Goal: Task Accomplishment & Management: Manage account settings

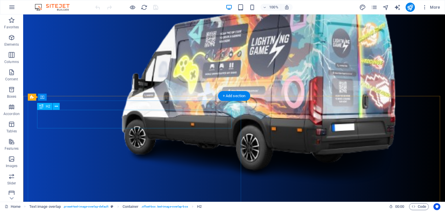
scroll to position [470, 0]
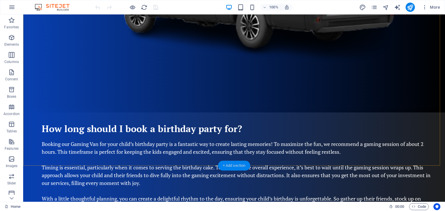
click at [234, 165] on div "+ Add section" at bounding box center [234, 166] width 32 height 10
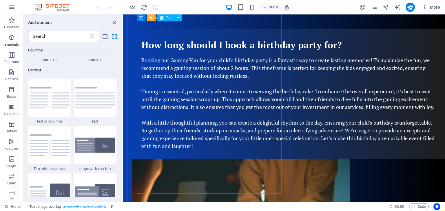
scroll to position [1013, 0]
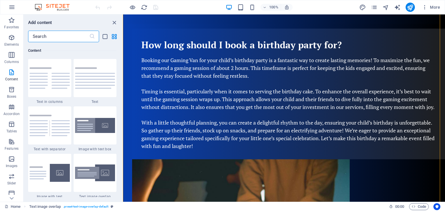
click at [72, 34] on input "text" at bounding box center [58, 37] width 61 height 12
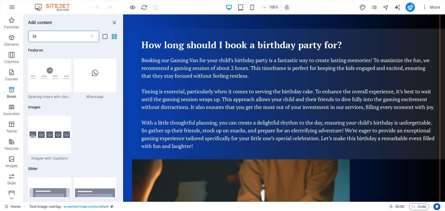
scroll to position [0, 0]
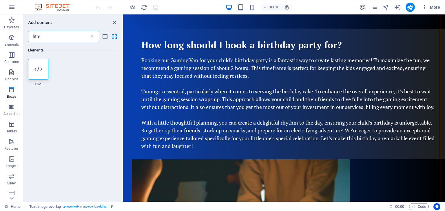
type input "html"
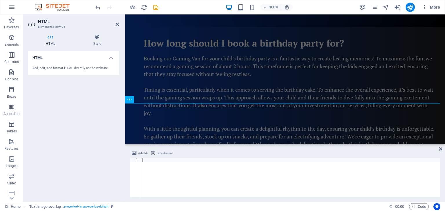
scroll to position [614, 0]
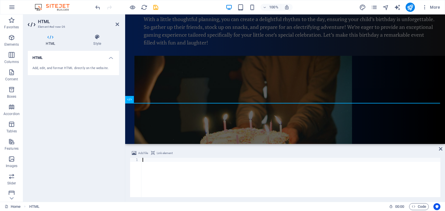
type textarea "- ($20/1-2 Hours) - Book and Invoice later"
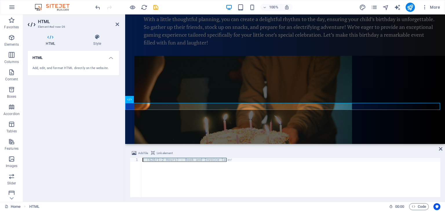
drag, startPoint x: 229, startPoint y: 161, endPoint x: 141, endPoint y: 157, distance: 87.5
click at [141, 157] on div "Add file Link element - ($20/1-2 Hours) - Book and Invoice later 1 - ($20/1-2 H…" at bounding box center [285, 173] width 310 height 47
paste textarea "</script>"
type textarea "</script>"
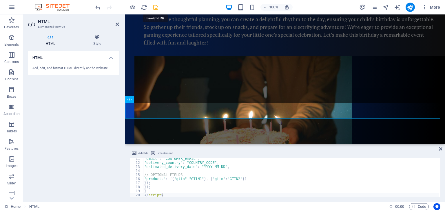
click at [155, 6] on icon "save" at bounding box center [155, 7] width 7 height 7
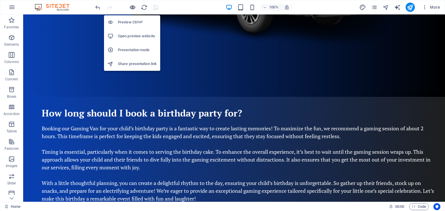
click at [131, 7] on icon "button" at bounding box center [132, 7] width 7 height 7
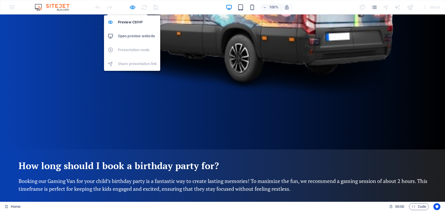
click at [132, 36] on h6 "Open preview website" at bounding box center [137, 36] width 39 height 7
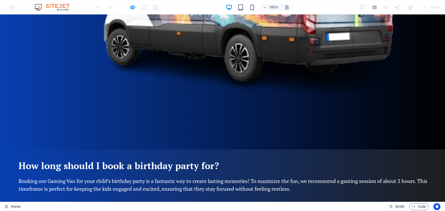
drag, startPoint x: 404, startPoint y: 181, endPoint x: 322, endPoint y: 182, distance: 81.4
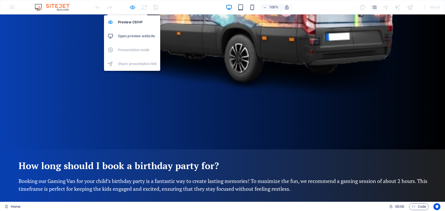
click at [131, 5] on icon "button" at bounding box center [132, 7] width 7 height 7
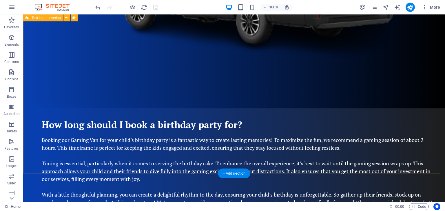
scroll to position [485, 0]
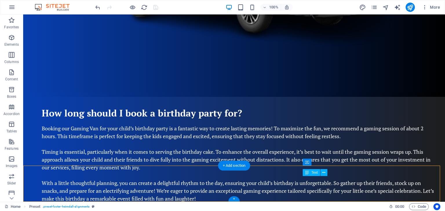
drag, startPoint x: 409, startPoint y: 180, endPoint x: 338, endPoint y: 182, distance: 70.9
click at [323, 172] on icon at bounding box center [323, 173] width 3 height 6
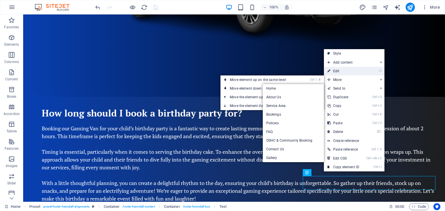
click at [335, 71] on link "⏎ Edit" at bounding box center [343, 71] width 39 height 9
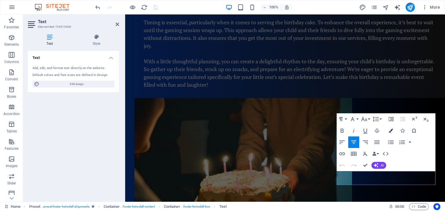
click at [390, 130] on icon "button" at bounding box center [390, 131] width 4 height 4
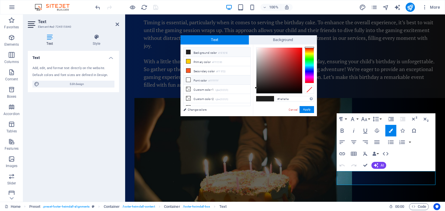
click at [193, 78] on li "Font color #FFFFFF" at bounding box center [217, 80] width 67 height 9
click at [305, 109] on button "Apply" at bounding box center [306, 109] width 14 height 7
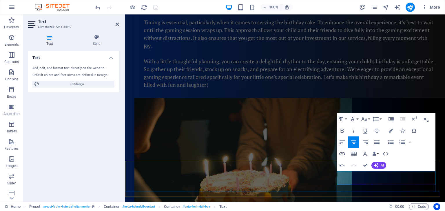
drag, startPoint x: 350, startPoint y: 175, endPoint x: 421, endPoint y: 175, distance: 70.6
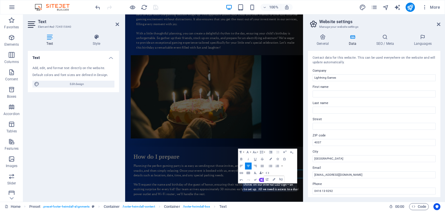
scroll to position [469, 0]
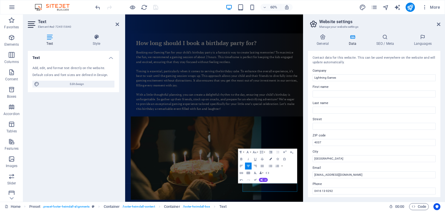
click at [269, 159] on icon "button" at bounding box center [270, 159] width 2 height 2
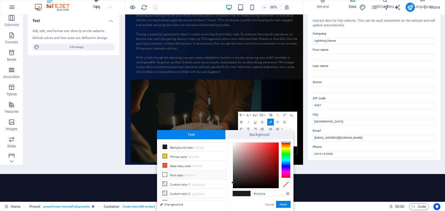
click at [190, 174] on small "#FFFFFF" at bounding box center [190, 176] width 10 height 4
type input "#ffffff"
click at [285, 204] on button "Apply" at bounding box center [283, 204] width 14 height 7
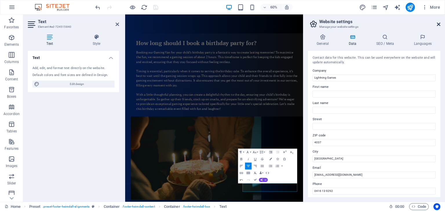
click at [438, 25] on icon at bounding box center [438, 24] width 3 height 5
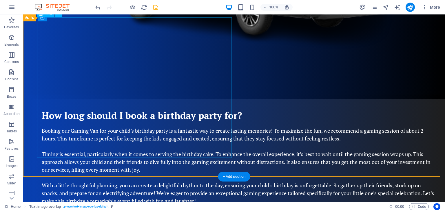
scroll to position [485, 0]
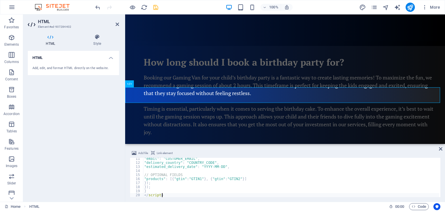
scroll to position [630, 0]
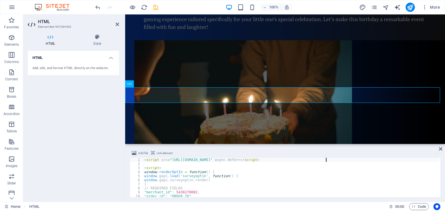
drag, startPoint x: 342, startPoint y: 160, endPoint x: 338, endPoint y: 160, distance: 4.3
click at [338, 160] on div "< script src = "[URL][DOMAIN_NAME]" async defer > </ script > < script > window…" at bounding box center [291, 181] width 296 height 47
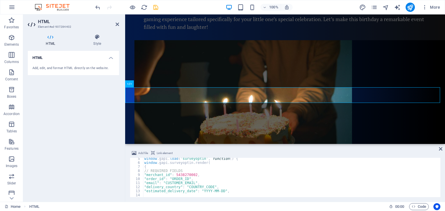
scroll to position [42, 0]
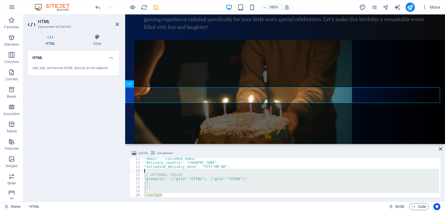
drag, startPoint x: 164, startPoint y: 194, endPoint x: 139, endPoint y: 172, distance: 33.0
click at [139, 172] on div "<script src="[URL][DOMAIN_NAME]" async defer></script> 11 12 13 14 15 16 17 18 …" at bounding box center [285, 177] width 310 height 39
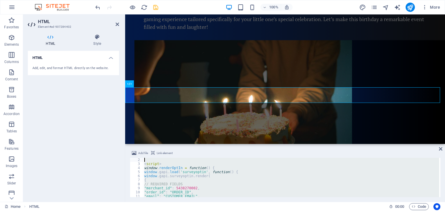
scroll to position [0, 0]
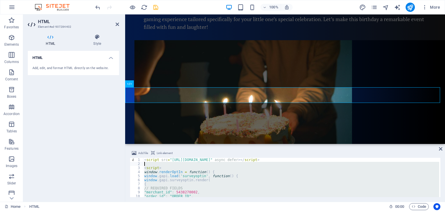
type textarea "<script> window.renderOptIn = function() {"
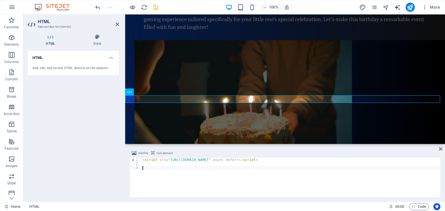
scroll to position [622, 0]
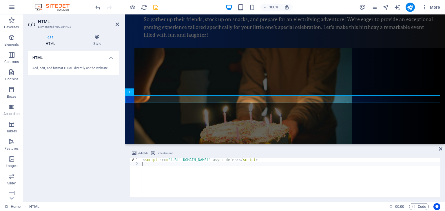
type textarea "<script src="[URL][DOMAIN_NAME]" async defer></script>"
click at [155, 5] on icon "save" at bounding box center [155, 7] width 7 height 7
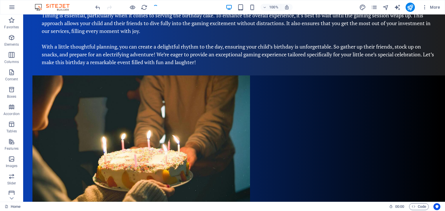
scroll to position [477, 0]
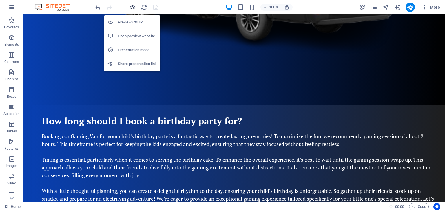
click at [132, 6] on icon "button" at bounding box center [132, 7] width 7 height 7
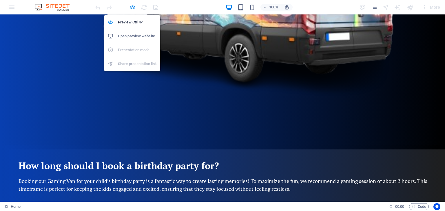
click at [134, 34] on h6 "Open preview website" at bounding box center [137, 36] width 39 height 7
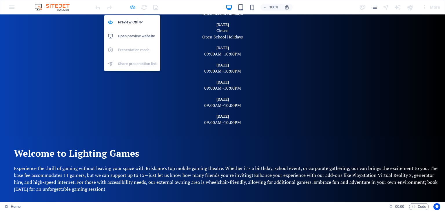
click at [133, 5] on icon "button" at bounding box center [132, 7] width 7 height 7
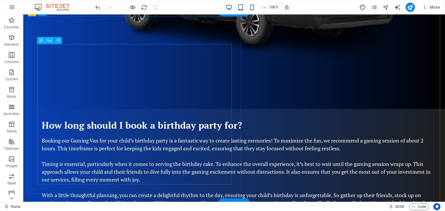
scroll to position [477, 0]
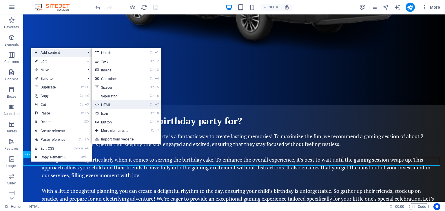
click at [110, 105] on link "Ctrl 7 HTML" at bounding box center [116, 104] width 48 height 9
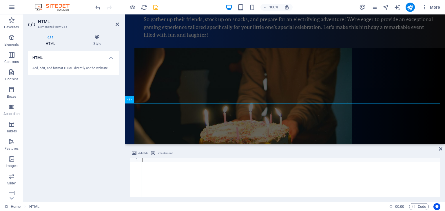
type textarea "</script>"
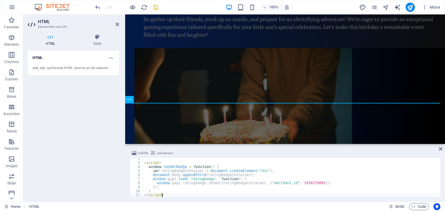
scroll to position [5, 0]
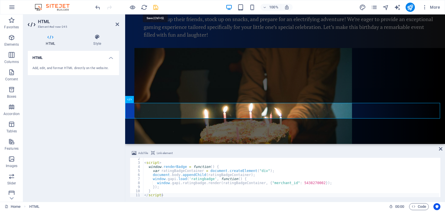
click at [155, 5] on icon "save" at bounding box center [155, 7] width 7 height 7
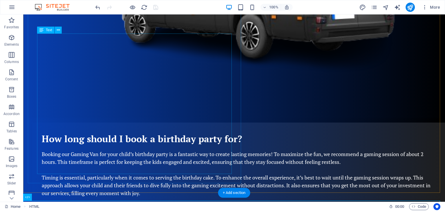
scroll to position [464, 0]
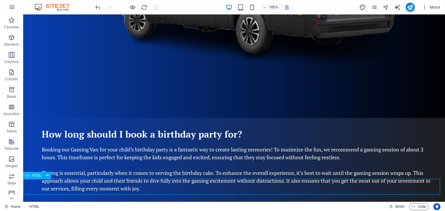
click at [30, 176] on div "HTML" at bounding box center [33, 175] width 21 height 7
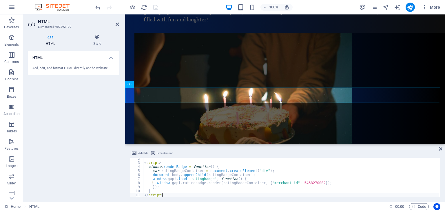
scroll to position [493, 0]
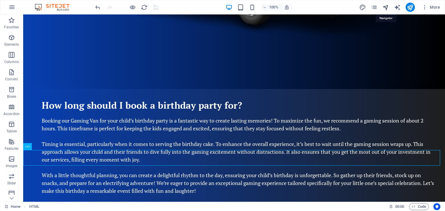
click at [387, 8] on icon "navigator" at bounding box center [385, 7] width 7 height 7
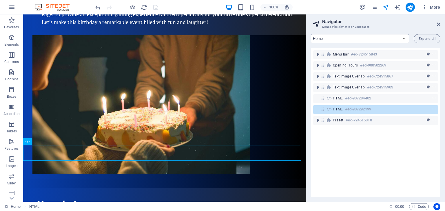
click at [354, 39] on select "Home About Us Service Area Bookings Policies FAQ OSHC & Community Booking Conta…" at bounding box center [360, 38] width 98 height 9
select select "14075859-en"
click at [311, 34] on select "Home About Us Service Area Bookings Policies FAQ OSHC & Community Booking Conta…" at bounding box center [360, 38] width 98 height 9
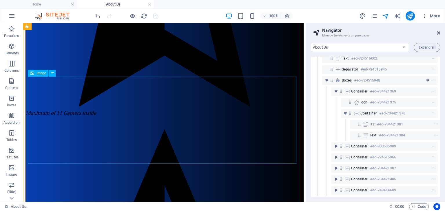
scroll to position [591, 0]
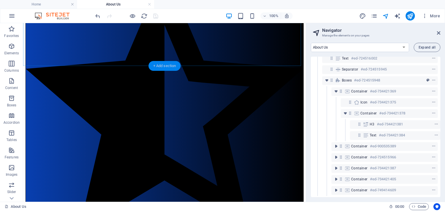
click at [165, 65] on div "+ Add section" at bounding box center [165, 66] width 32 height 10
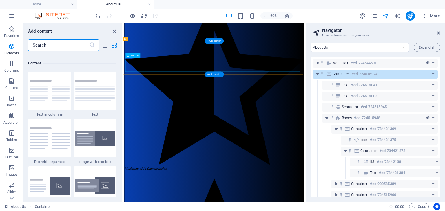
scroll to position [1013, 0]
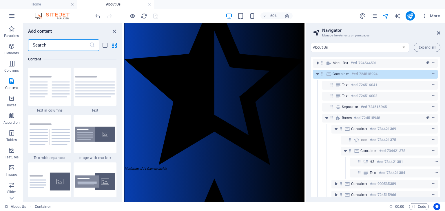
click at [63, 48] on input "text" at bounding box center [58, 45] width 61 height 12
type input "h"
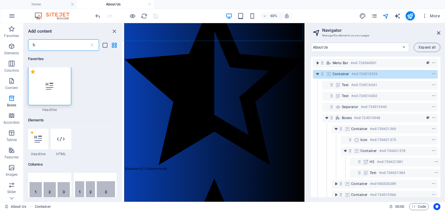
scroll to position [0, 0]
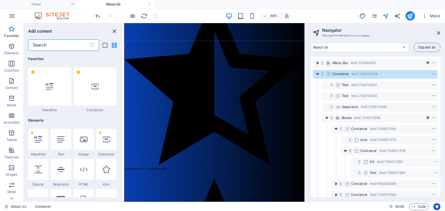
click at [114, 30] on icon "close panel" at bounding box center [114, 31] width 7 height 7
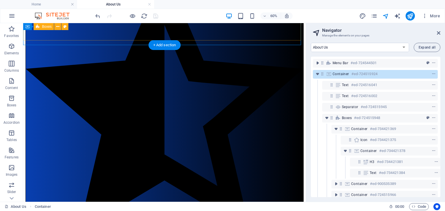
scroll to position [612, 0]
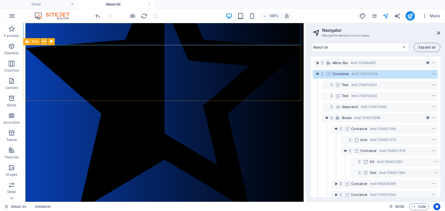
click at [43, 43] on icon at bounding box center [44, 42] width 3 height 6
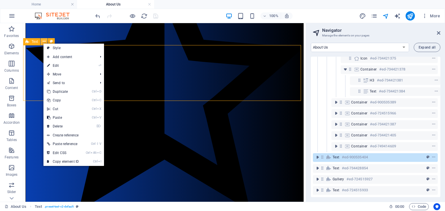
scroll to position [87, 1]
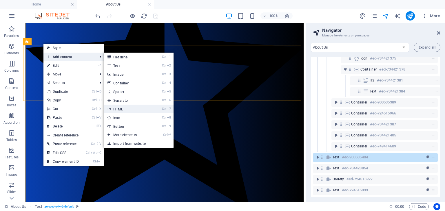
click at [122, 109] on link "Ctrl 7 HTML" at bounding box center [128, 109] width 48 height 9
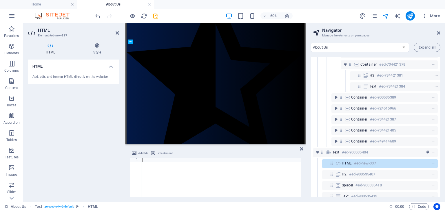
scroll to position [604, 0]
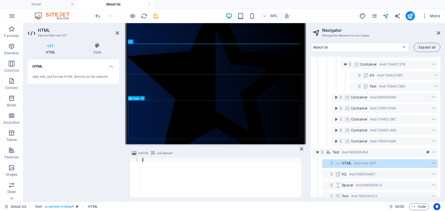
type textarea "</script>"
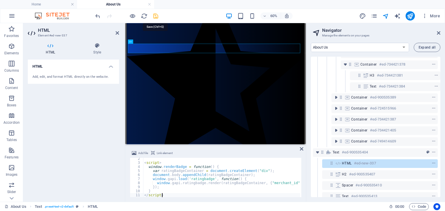
click at [155, 15] on icon "save" at bounding box center [155, 16] width 7 height 7
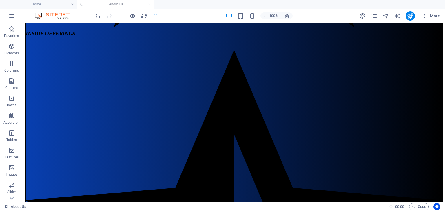
scroll to position [536, 0]
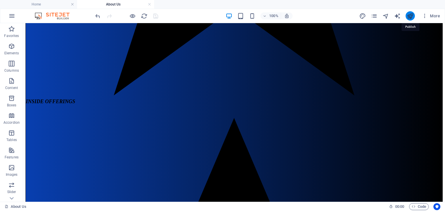
click at [409, 14] on icon "publish" at bounding box center [409, 16] width 7 height 7
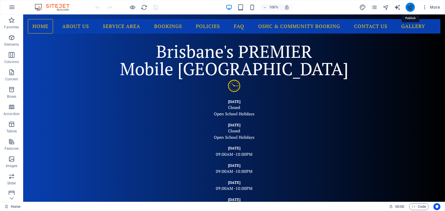
click at [409, 5] on icon "publish" at bounding box center [409, 7] width 7 height 7
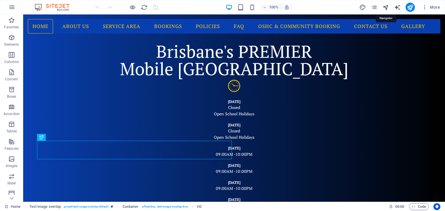
click at [386, 5] on icon "navigator" at bounding box center [385, 7] width 7 height 7
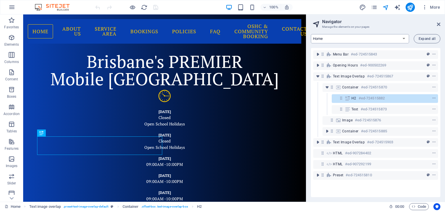
click at [345, 36] on select "Home About Us Service Area Bookings Policies FAQ OSHC & Community Booking Conta…" at bounding box center [360, 38] width 98 height 9
select select "14075874-en"
click at [311, 34] on select "Home About Us Service Area Bookings Policies FAQ OSHC & Community Booking Conta…" at bounding box center [360, 38] width 98 height 9
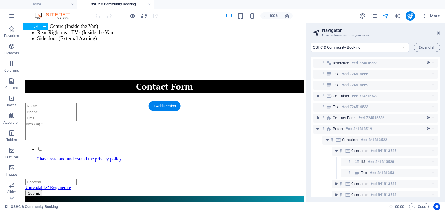
scroll to position [506, 0]
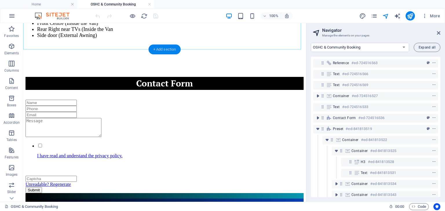
click at [154, 48] on div "+ Add section" at bounding box center [165, 50] width 32 height 10
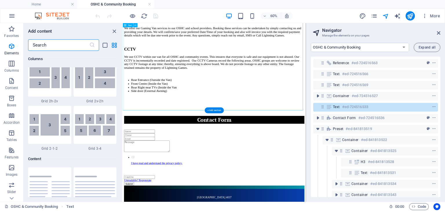
scroll to position [1013, 0]
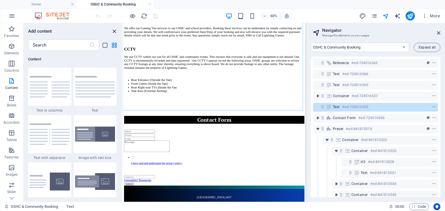
drag, startPoint x: 115, startPoint y: 32, endPoint x: 191, endPoint y: 46, distance: 77.8
click at [115, 32] on icon "close panel" at bounding box center [114, 31] width 7 height 7
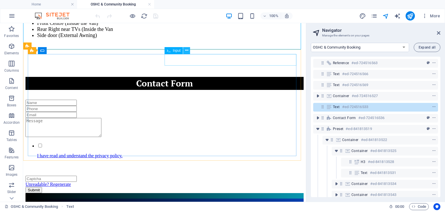
click at [186, 51] on icon at bounding box center [186, 50] width 3 height 6
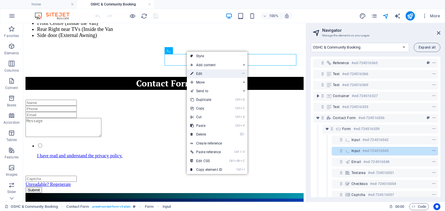
drag, startPoint x: 196, startPoint y: 74, endPoint x: 117, endPoint y: 83, distance: 79.1
click at [196, 74] on link "⏎ Edit" at bounding box center [206, 73] width 39 height 9
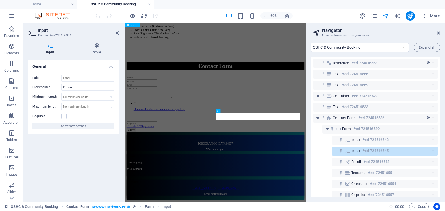
scroll to position [387, 0]
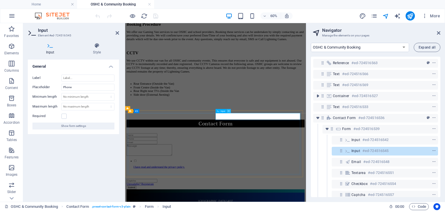
click at [228, 111] on icon at bounding box center [229, 111] width 2 height 4
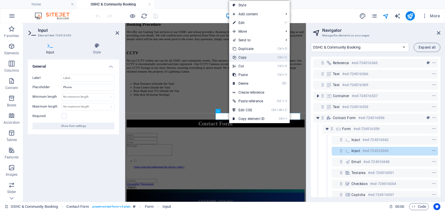
drag, startPoint x: 250, startPoint y: 56, endPoint x: 209, endPoint y: 55, distance: 41.4
click at [250, 56] on link "Ctrl C Copy" at bounding box center [248, 57] width 39 height 9
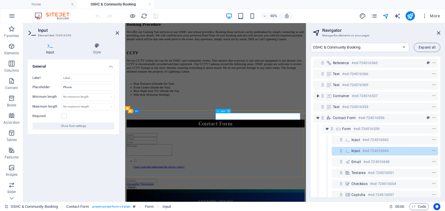
click at [228, 112] on icon at bounding box center [229, 111] width 2 height 4
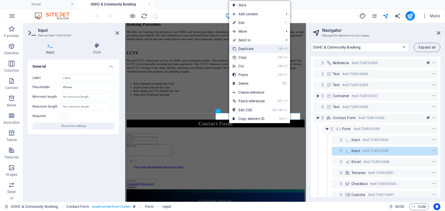
click at [263, 49] on link "Ctrl D Duplicate" at bounding box center [248, 49] width 39 height 9
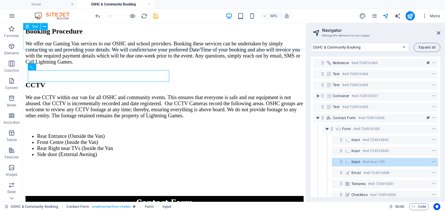
scroll to position [506, 0]
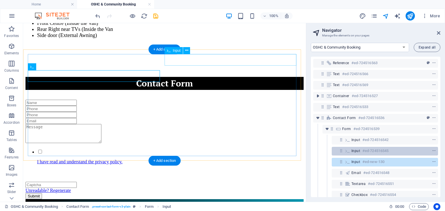
click at [378, 151] on h6 "#ed-724516545" at bounding box center [375, 151] width 26 height 7
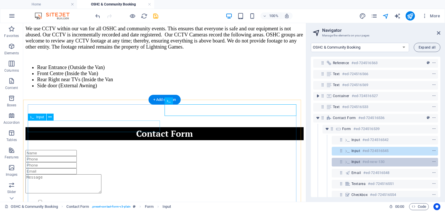
click at [387, 163] on div "Input #ed-new-130" at bounding box center [380, 162] width 58 height 7
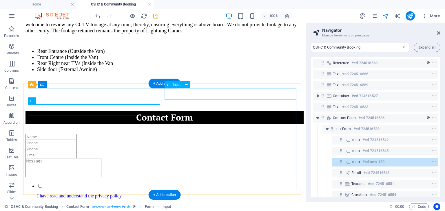
click at [188, 140] on div at bounding box center [164, 143] width 278 height 6
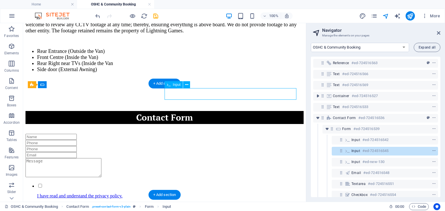
click at [188, 140] on div at bounding box center [164, 143] width 278 height 6
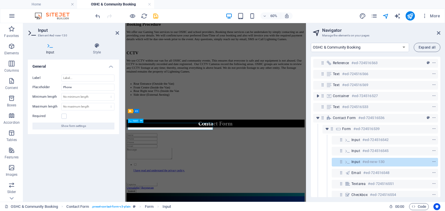
click at [366, 135] on div "OSHC Providers We welcome all Brisbane and Surrounding OSHC partners and School…" at bounding box center [275, 10] width 296 height 393
type input "Preferred Date for booking"
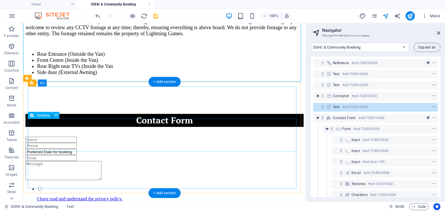
scroll to position [474, 0]
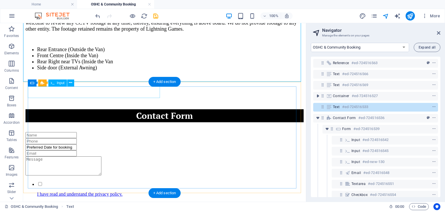
click at [129, 132] on div at bounding box center [164, 135] width 278 height 6
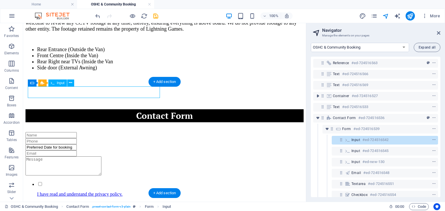
click at [129, 132] on div at bounding box center [164, 135] width 278 height 6
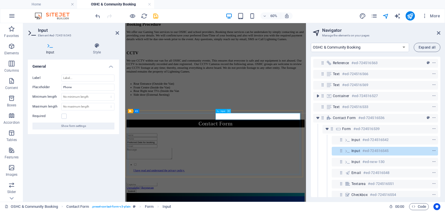
click at [228, 110] on icon at bounding box center [229, 111] width 2 height 4
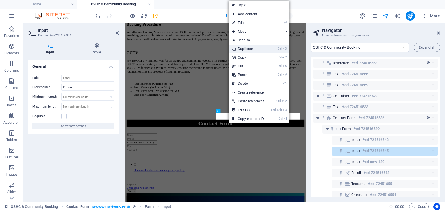
click at [252, 50] on link "Ctrl D Duplicate" at bounding box center [247, 49] width 39 height 9
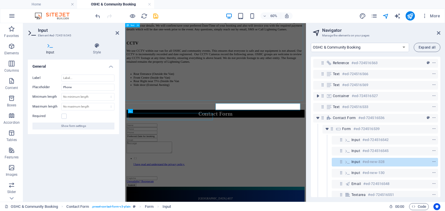
scroll to position [474, 0]
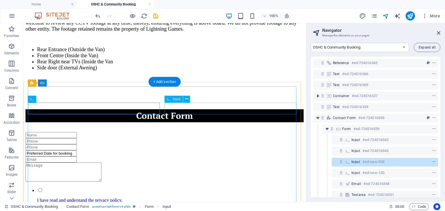
click at [223, 151] on div "Preferred Date for booking" at bounding box center [164, 154] width 278 height 6
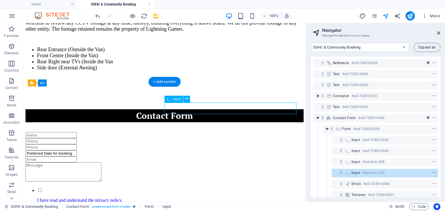
click at [227, 151] on div "Preferred Date for booking" at bounding box center [164, 154] width 278 height 6
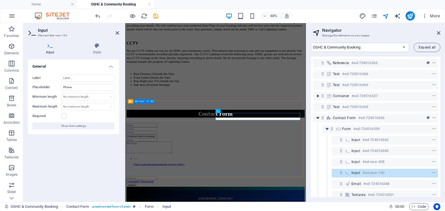
drag, startPoint x: 342, startPoint y: 178, endPoint x: 271, endPoint y: 181, distance: 70.4
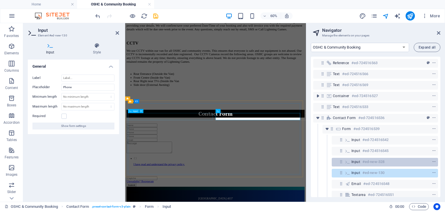
click at [387, 161] on div "Input #ed-new-328" at bounding box center [380, 162] width 58 height 7
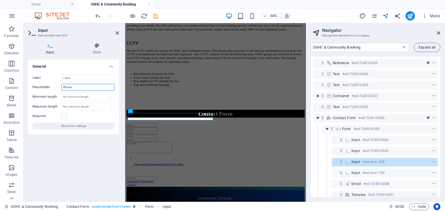
drag, startPoint x: 78, startPoint y: 87, endPoint x: 59, endPoint y: 86, distance: 19.1
click at [59, 86] on div "Placeholder Phone" at bounding box center [73, 87] width 82 height 7
paste input "referred Date for booking"
type input "Preferred Date for booking"
click at [77, 78] on input "Label" at bounding box center [87, 78] width 53 height 7
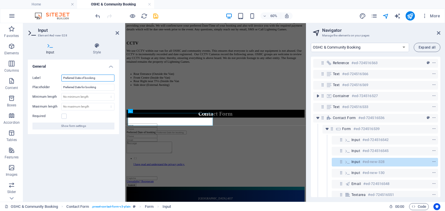
type input "Preferred Date of booking"
click at [74, 147] on div "General Label Preferred Date of booking Placeholder Preferred Date for booking …" at bounding box center [73, 129] width 91 height 138
click at [309, 209] on div at bounding box center [275, 212] width 296 height 6
drag, startPoint x: 309, startPoint y: 178, endPoint x: 337, endPoint y: 116, distance: 68.0
click at [337, 116] on div "Home About Us Service Area Bookings Policies FAQ OSHC & Community Booking Conta…" at bounding box center [275, 16] width 296 height 789
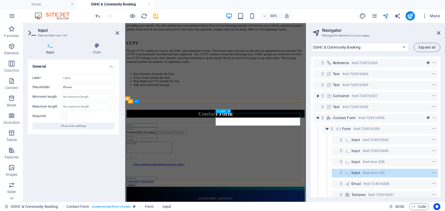
drag, startPoint x: 314, startPoint y: 181, endPoint x: 281, endPoint y: 180, distance: 32.4
click at [179, 209] on input "text" at bounding box center [152, 212] width 51 height 6
click at [390, 173] on div "Input #ed-new-130" at bounding box center [380, 173] width 58 height 7
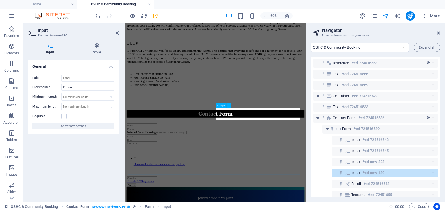
scroll to position [413, 0]
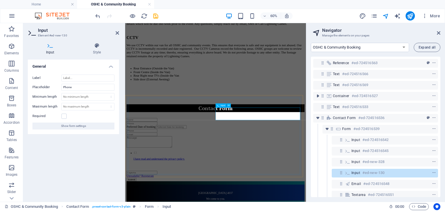
click at [390, 173] on div "Input #ed-new-130" at bounding box center [380, 173] width 58 height 7
click at [79, 79] on input "Label" at bounding box center [87, 78] width 53 height 7
type input "Phone No"
click at [74, 145] on div "General Label Phone No Placeholder Phone Minimum length No minimum length chars…" at bounding box center [73, 129] width 91 height 138
click at [325, 188] on div at bounding box center [275, 191] width 296 height 6
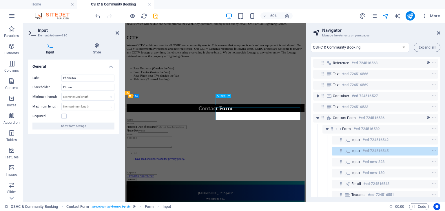
click at [325, 188] on div at bounding box center [275, 191] width 296 height 6
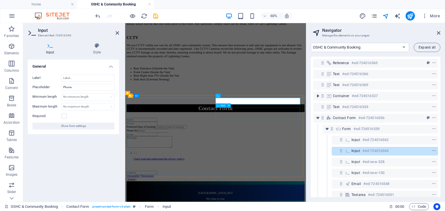
drag, startPoint x: 300, startPoint y: 176, endPoint x: 331, endPoint y: 115, distance: 68.6
click at [331, 115] on div "Home About Us Service Area Bookings Policies FAQ OSHC & Community Booking Conta…" at bounding box center [275, 7] width 296 height 789
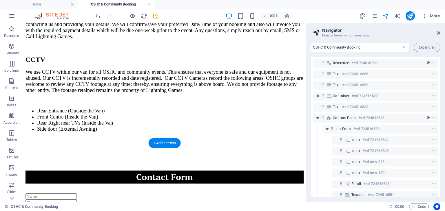
drag, startPoint x: 230, startPoint y: 115, endPoint x: 197, endPoint y: 176, distance: 69.2
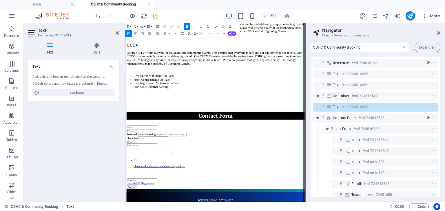
scroll to position [405, 0]
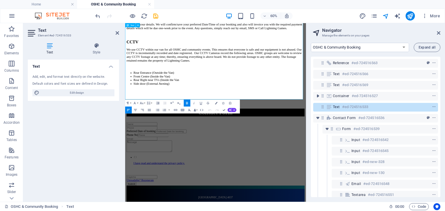
click at [344, 143] on h3 at bounding box center [275, 146] width 296 height 6
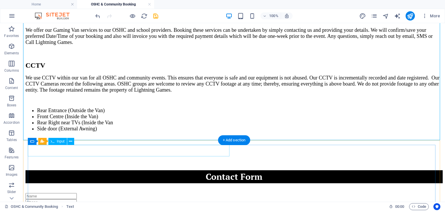
click at [113, 193] on div at bounding box center [233, 196] width 417 height 6
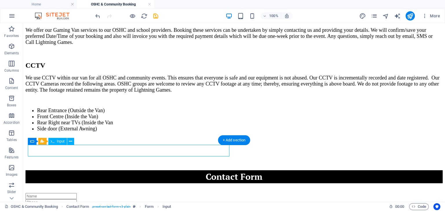
click at [113, 193] on div at bounding box center [233, 196] width 417 height 6
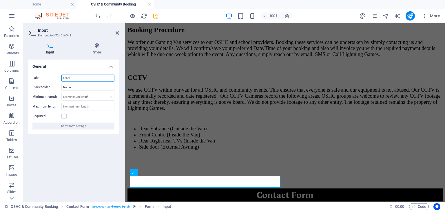
click at [75, 77] on input "Label" at bounding box center [87, 78] width 53 height 7
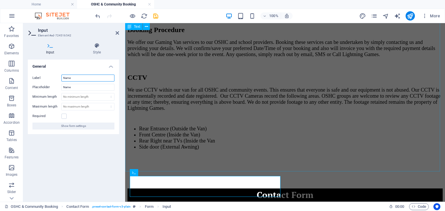
type input "Name"
click at [300, 109] on div "OSHC Providers We welcome all Brisbane and Surrounding OSHC partners and School…" at bounding box center [284, 18] width 315 height 387
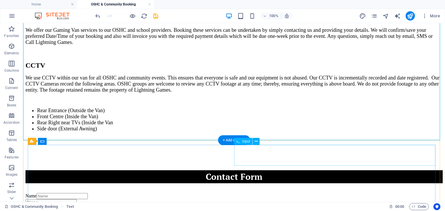
click at [249, 199] on div at bounding box center [233, 202] width 417 height 6
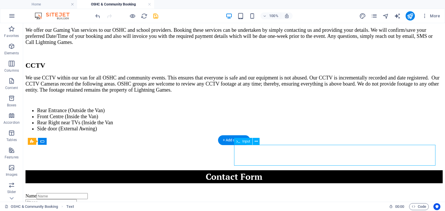
click at [249, 199] on div at bounding box center [233, 202] width 417 height 6
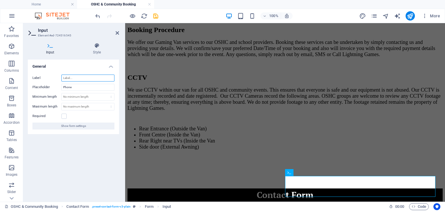
click at [86, 78] on input "Label" at bounding box center [87, 78] width 53 height 7
type input "Phone Number"
click at [64, 165] on div "General Label Phone Number Placeholder Phone Minimum length No minimum length c…" at bounding box center [73, 129] width 91 height 138
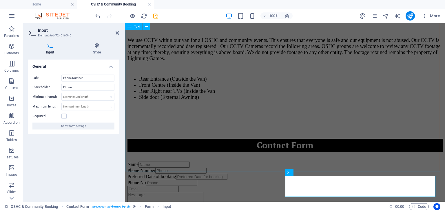
scroll to position [434, 0]
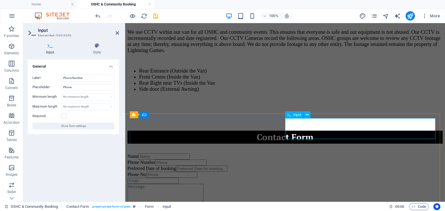
click at [307, 160] on div "Phone Number" at bounding box center [284, 163] width 315 height 6
drag, startPoint x: 91, startPoint y: 78, endPoint x: 58, endPoint y: 76, distance: 33.1
click at [58, 76] on div "Label Phone Number" at bounding box center [73, 78] width 82 height 7
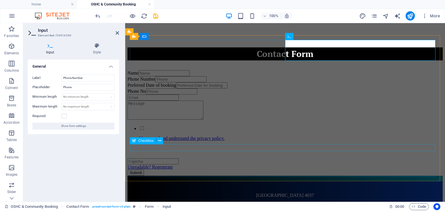
scroll to position [521, 0]
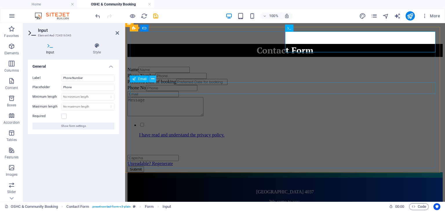
click at [152, 79] on icon at bounding box center [152, 79] width 3 height 6
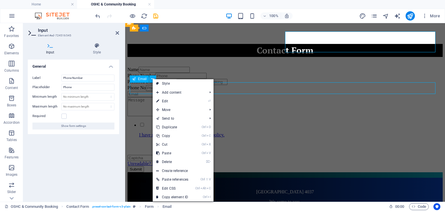
scroll to position [490, 0]
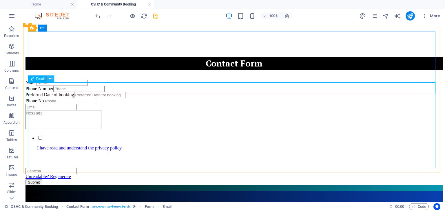
click at [50, 82] on icon at bounding box center [50, 79] width 3 height 6
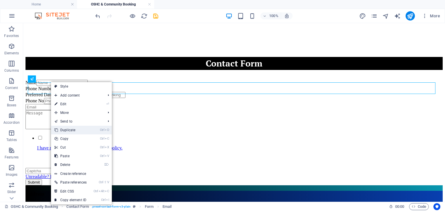
drag, startPoint x: 72, startPoint y: 131, endPoint x: 49, endPoint y: 108, distance: 33.0
click at [72, 131] on link "Ctrl D Duplicate" at bounding box center [70, 130] width 39 height 9
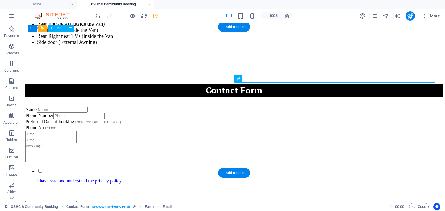
scroll to position [461, 0]
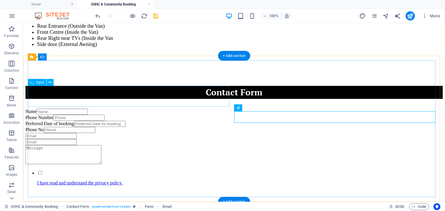
click at [72, 121] on div "Preferred Date of booking" at bounding box center [233, 124] width 417 height 6
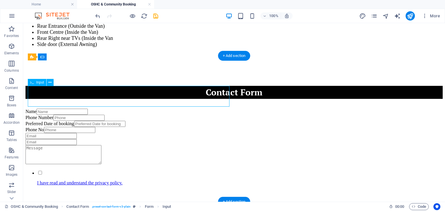
click at [72, 121] on div "Preferred Date of booking" at bounding box center [233, 124] width 417 height 6
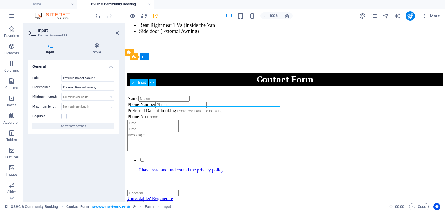
drag, startPoint x: 185, startPoint y: 89, endPoint x: 165, endPoint y: 91, distance: 20.0
click at [165, 108] on div "Preferred Date of booking" at bounding box center [284, 111] width 315 height 6
drag, startPoint x: 104, startPoint y: 78, endPoint x: 59, endPoint y: 74, distance: 45.3
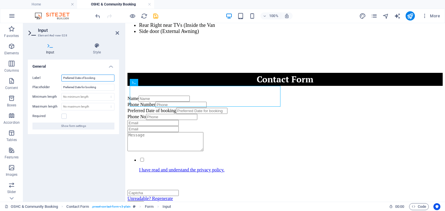
click at [59, 75] on div "Label Preferred Date of booking" at bounding box center [73, 78] width 82 height 7
click at [148, 108] on div "Preferred Date of booking" at bounding box center [284, 111] width 315 height 6
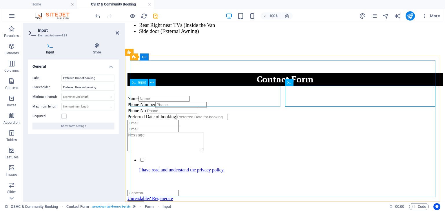
click at [144, 108] on div "Phone No" at bounding box center [284, 111] width 315 height 6
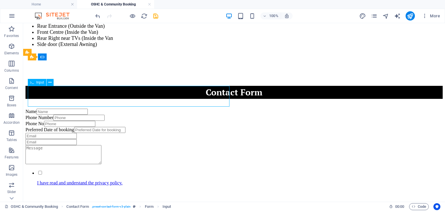
click at [64, 121] on div "Phone No" at bounding box center [233, 124] width 417 height 6
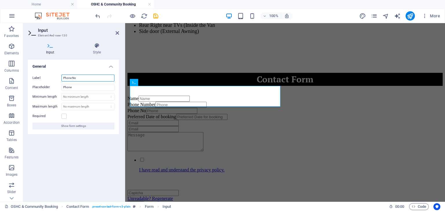
drag, startPoint x: 81, startPoint y: 77, endPoint x: 60, endPoint y: 78, distance: 21.4
click at [60, 78] on div "Label Phone No" at bounding box center [73, 78] width 82 height 7
type input "Name of OSCH or Community Group"
drag, startPoint x: 73, startPoint y: 87, endPoint x: 62, endPoint y: 88, distance: 11.3
click at [62, 88] on input "Phone" at bounding box center [87, 87] width 53 height 7
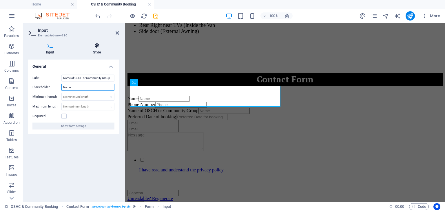
type input "Name"
click at [80, 46] on icon at bounding box center [97, 46] width 44 height 6
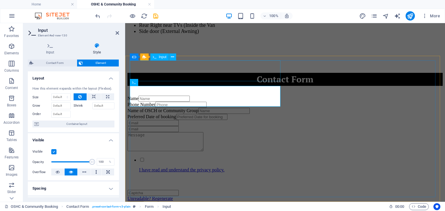
click at [144, 96] on div "Name" at bounding box center [284, 99] width 315 height 6
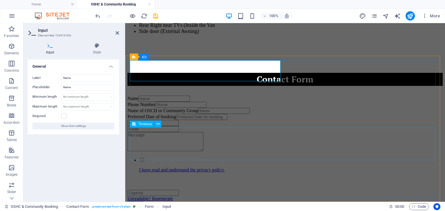
click at [174, 134] on div at bounding box center [284, 142] width 315 height 20
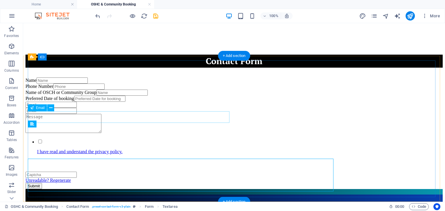
scroll to position [461, 0]
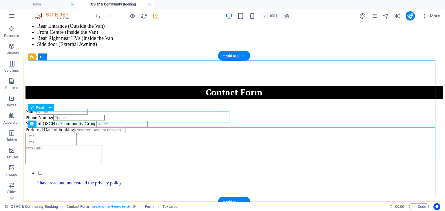
click at [168, 133] on div at bounding box center [233, 136] width 417 height 6
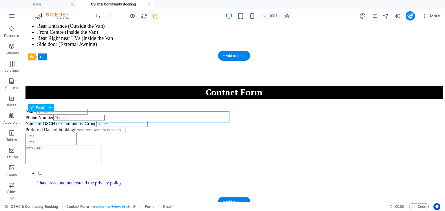
click at [168, 133] on div at bounding box center [233, 136] width 417 height 6
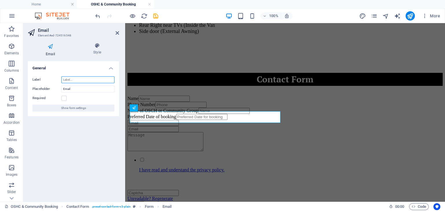
click at [86, 77] on input "Label" at bounding box center [87, 79] width 53 height 7
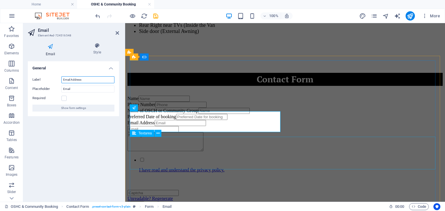
type input "Email Address"
click at [190, 149] on div at bounding box center [284, 142] width 315 height 20
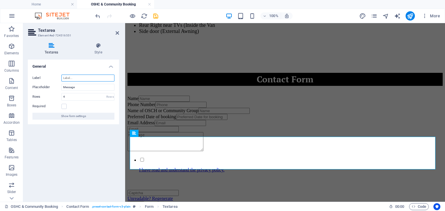
click at [75, 78] on input "Label" at bounding box center [87, 78] width 53 height 7
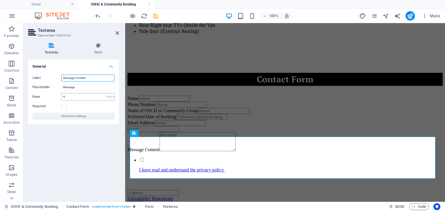
type input "Message Content"
drag, startPoint x: 66, startPoint y: 96, endPoint x: 63, endPoint y: 96, distance: 3.5
click at [63, 96] on input "4" at bounding box center [88, 97] width 52 height 7
type input "6"
click at [74, 49] on h4 "Textarea" at bounding box center [53, 49] width 50 height 12
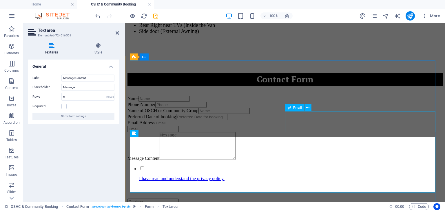
click at [311, 126] on div at bounding box center [284, 129] width 315 height 6
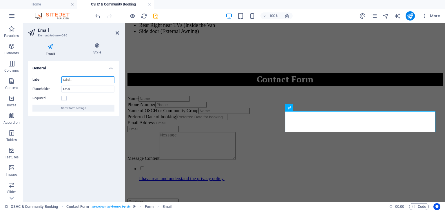
drag, startPoint x: 74, startPoint y: 81, endPoint x: 61, endPoint y: 79, distance: 14.0
click at [57, 80] on div "Label" at bounding box center [73, 79] width 82 height 7
type input "TBA"
click at [74, 50] on h4 "Email" at bounding box center [51, 50] width 47 height 14
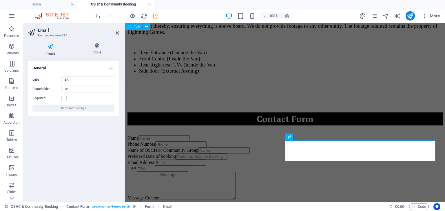
scroll to position [434, 0]
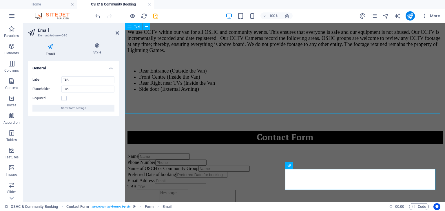
click at [279, 131] on span "Contact Form" at bounding box center [284, 137] width 57 height 12
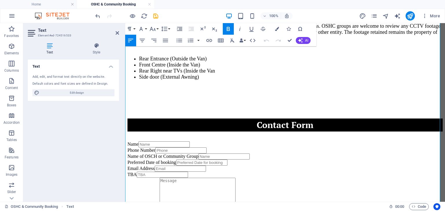
scroll to position [455, 0]
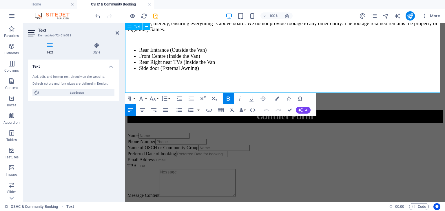
click at [273, 111] on span "Contact Form" at bounding box center [284, 117] width 57 height 12
click at [254, 110] on h3 "Contact Form" at bounding box center [284, 116] width 315 height 13
click at [225, 128] on div at bounding box center [284, 130] width 315 height 5
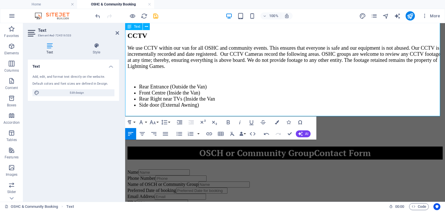
scroll to position [397, 0]
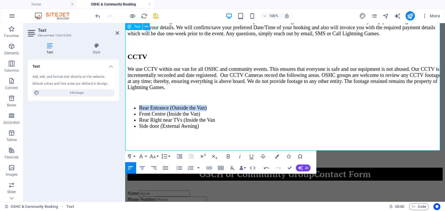
drag, startPoint x: 206, startPoint y: 66, endPoint x: 129, endPoint y: 65, distance: 77.0
click at [139, 105] on li "Rear Entrance (Outside the Van)" at bounding box center [290, 108] width 303 height 6
copy li "Rear Entrance (Outside the Van)"
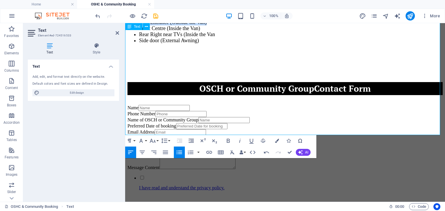
scroll to position [484, 0]
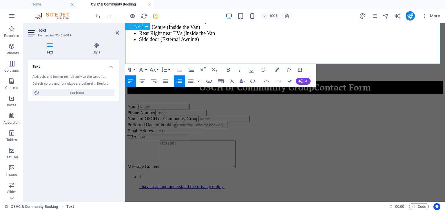
click at [171, 99] on div at bounding box center [284, 101] width 315 height 5
click at [176, 81] on h3 "OSCH or Community Group Contact Form" at bounding box center [284, 87] width 315 height 13
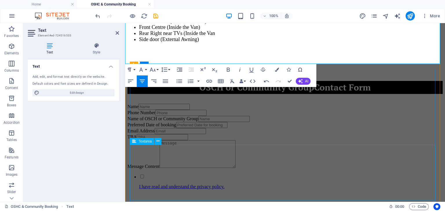
click at [188, 164] on div "Message Content" at bounding box center [284, 154] width 315 height 29
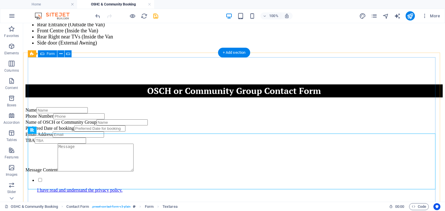
scroll to position [482, 0]
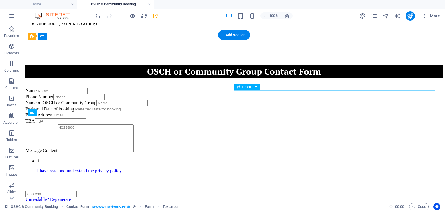
click at [242, 118] on div "TBA" at bounding box center [233, 121] width 417 height 6
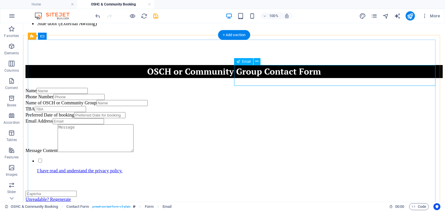
click at [241, 106] on div "TBA" at bounding box center [233, 109] width 417 height 6
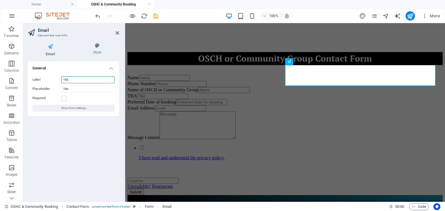
drag, startPoint x: 78, startPoint y: 80, endPoint x: 63, endPoint y: 79, distance: 14.9
click at [63, 79] on input "TBA" at bounding box center [87, 79] width 53 height 7
type input "Address"
click at [66, 138] on div "General Label Address Placeholder Address Required Show form settings" at bounding box center [73, 129] width 91 height 136
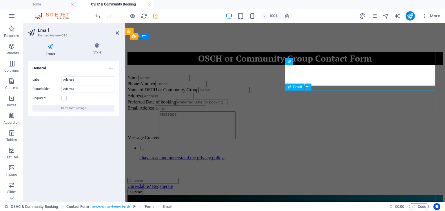
click at [317, 105] on div "Email Address" at bounding box center [284, 108] width 315 height 6
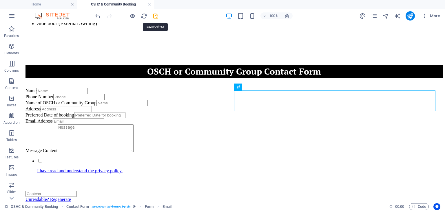
click at [154, 14] on icon "save" at bounding box center [155, 16] width 7 height 7
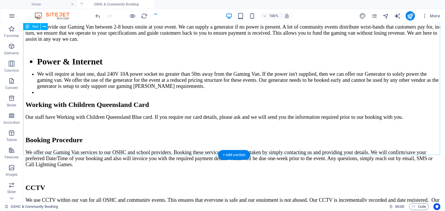
scroll to position [250, 0]
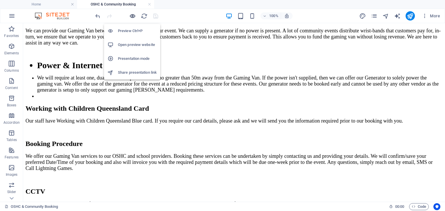
click at [132, 14] on icon "button" at bounding box center [132, 16] width 7 height 7
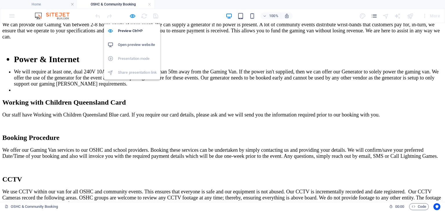
click at [129, 45] on h6 "Open preview website" at bounding box center [137, 44] width 39 height 7
click at [132, 13] on icon "button" at bounding box center [132, 16] width 7 height 7
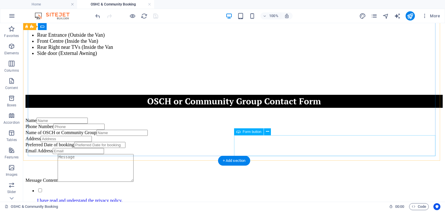
scroll to position [534, 0]
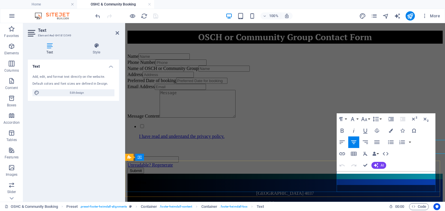
scroll to position [566, 0]
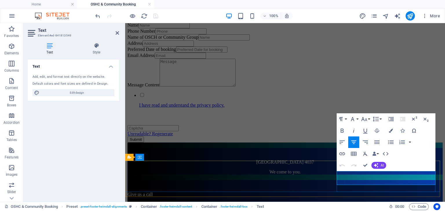
drag, startPoint x: 351, startPoint y: 174, endPoint x: 421, endPoint y: 175, distance: 70.3
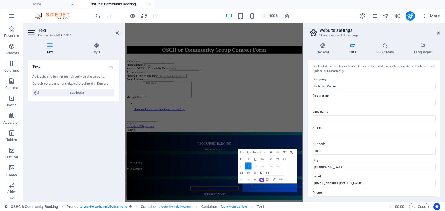
scroll to position [454, 0]
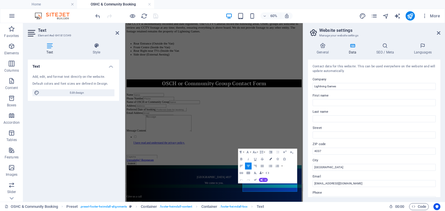
click at [270, 158] on icon "button" at bounding box center [270, 159] width 2 height 2
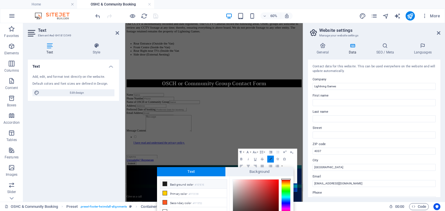
scroll to position [37, 0]
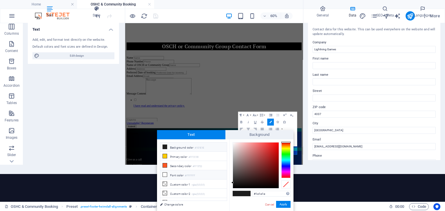
click at [164, 174] on icon at bounding box center [165, 175] width 4 height 4
type input "#ffffff"
click at [284, 204] on button "Apply" at bounding box center [283, 204] width 14 height 7
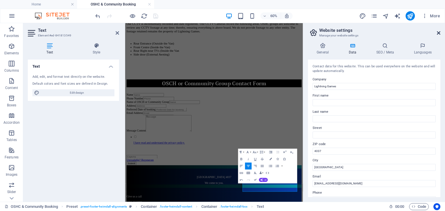
click at [438, 32] on icon at bounding box center [438, 33] width 3 height 5
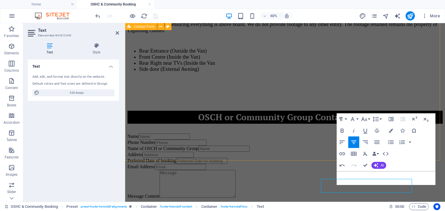
scroll to position [566, 0]
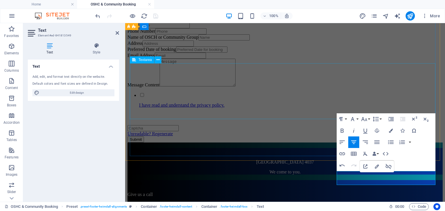
click at [339, 88] on div "Message Content" at bounding box center [284, 73] width 315 height 29
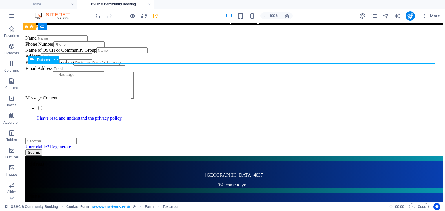
click at [232, 89] on div "Message Content" at bounding box center [233, 86] width 417 height 29
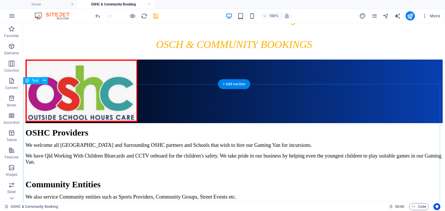
scroll to position [71, 0]
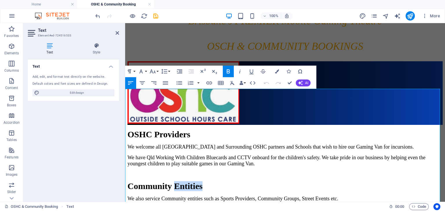
drag, startPoint x: 176, startPoint y: 138, endPoint x: 200, endPoint y: 138, distance: 23.7
click at [202, 182] on span "Community Entities" at bounding box center [164, 187] width 75 height 10
click at [246, 196] on span "We also service Community entities such as Sports Providers, Community Groups, …" at bounding box center [232, 199] width 210 height 6
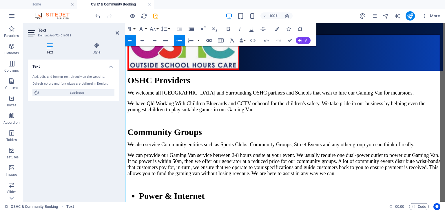
scroll to position [133, 0]
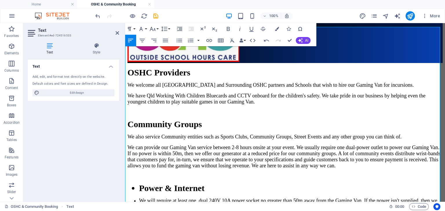
drag, startPoint x: 225, startPoint y: 162, endPoint x: 211, endPoint y: 163, distance: 13.7
click at [211, 198] on li "We will require at least one, dual 240V 10A power socket no greater than 50m aw…" at bounding box center [290, 210] width 303 height 24
click at [209, 174] on p at bounding box center [284, 176] width 315 height 5
drag, startPoint x: 234, startPoint y: 187, endPoint x: 194, endPoint y: 153, distance: 52.6
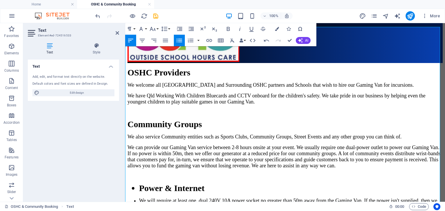
click at [170, 174] on p at bounding box center [284, 176] width 315 height 5
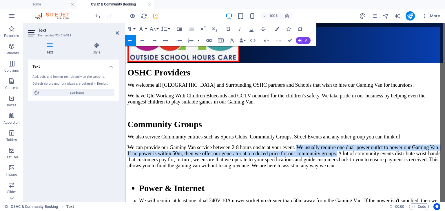
drag, startPoint x: 311, startPoint y: 94, endPoint x: 385, endPoint y: 103, distance: 74.4
click at [385, 145] on span "We can provide our Gaming Van service between 2-8 hours onsite at your event. W…" at bounding box center [283, 157] width 313 height 24
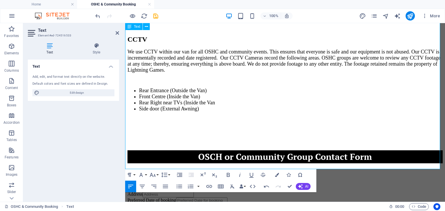
scroll to position [423, 0]
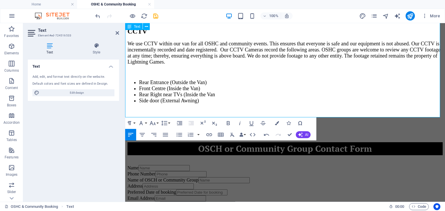
click at [223, 120] on h3 at bounding box center [284, 123] width 315 height 6
click at [215, 143] on span "OSCH or Community Group Contact Form" at bounding box center [285, 149] width 174 height 12
click at [117, 31] on icon at bounding box center [117, 33] width 3 height 5
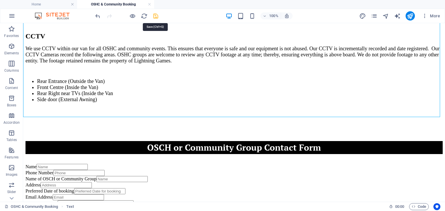
click at [154, 13] on icon "save" at bounding box center [155, 16] width 7 height 7
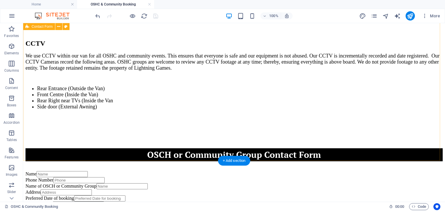
scroll to position [390, 0]
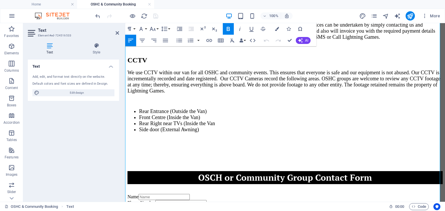
scroll to position [397, 0]
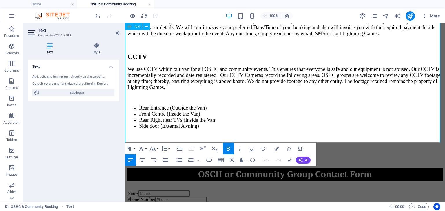
click at [145, 145] on h3 at bounding box center [284, 148] width 315 height 6
click at [199, 123] on li "Side door (External Awning)" at bounding box center [290, 126] width 303 height 6
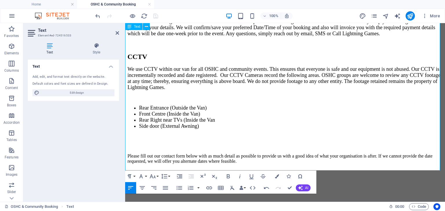
click at [163, 192] on p at bounding box center [284, 195] width 315 height 6
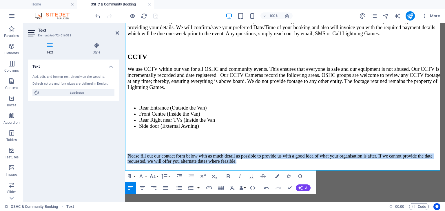
drag, startPoint x: 286, startPoint y: 111, endPoint x: 249, endPoint y: 121, distance: 37.8
click at [125, 101] on html "Home About Us Service Area Bookings Policies FAQ OSHC & Community Booking Conta…" at bounding box center [285, 44] width 320 height 837
click at [289, 154] on p "Please fill out our contact form below with as much detail as possible to provi…" at bounding box center [284, 159] width 315 height 10
click at [281, 154] on p "Please fill out our contact form below with as much detail as possible to provi…" at bounding box center [284, 159] width 315 height 10
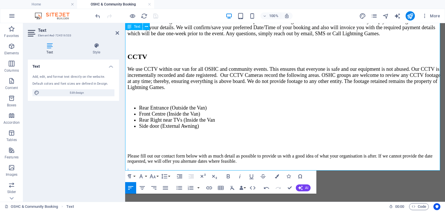
click at [235, 192] on p at bounding box center [284, 195] width 315 height 6
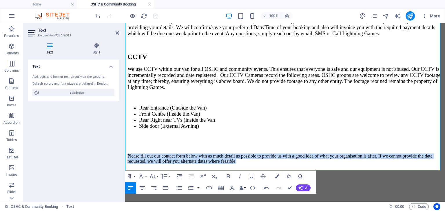
drag, startPoint x: 283, startPoint y: 110, endPoint x: 107, endPoint y: 100, distance: 176.9
click at [125, 100] on html "Home About Us Service Area Bookings Policies FAQ OSHC & Community Booking Conta…" at bounding box center [285, 44] width 320 height 837
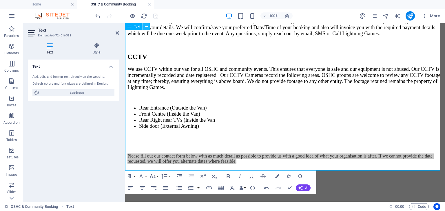
click at [145, 25] on icon at bounding box center [146, 27] width 3 height 6
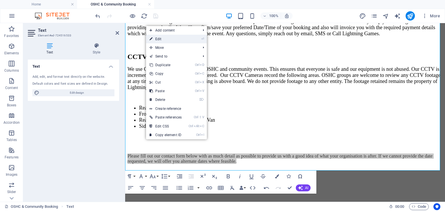
click at [162, 39] on link "⏎ Edit" at bounding box center [165, 39] width 39 height 9
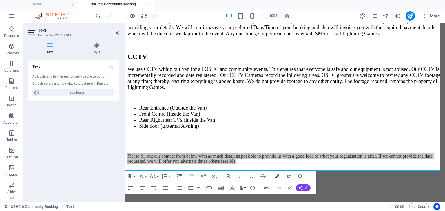
click at [276, 176] on icon "button" at bounding box center [277, 177] width 4 height 4
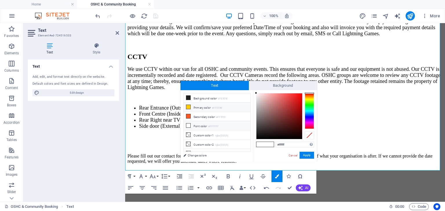
click at [189, 105] on icon at bounding box center [188, 107] width 4 height 4
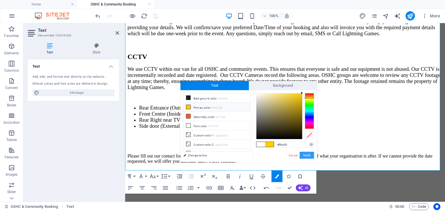
drag, startPoint x: 305, startPoint y: 153, endPoint x: 183, endPoint y: 128, distance: 124.5
click at [305, 153] on button "Apply" at bounding box center [306, 155] width 14 height 7
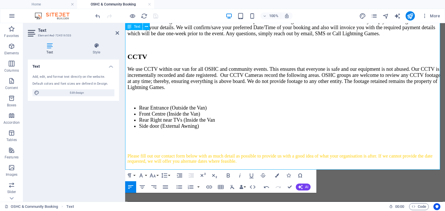
click at [318, 179] on h3 at bounding box center [284, 182] width 315 height 6
click at [183, 179] on h3 at bounding box center [284, 182] width 315 height 6
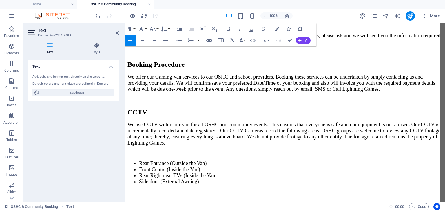
scroll to position [339, 0]
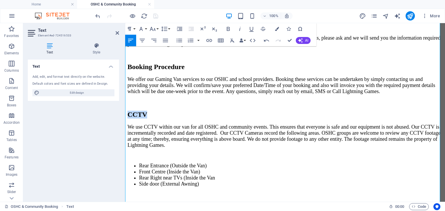
drag, startPoint x: 145, startPoint y: 63, endPoint x: 125, endPoint y: 66, distance: 20.1
click at [127, 111] on h3 "CCTV" at bounding box center [284, 115] width 315 height 8
click at [278, 27] on icon "button" at bounding box center [277, 29] width 4 height 4
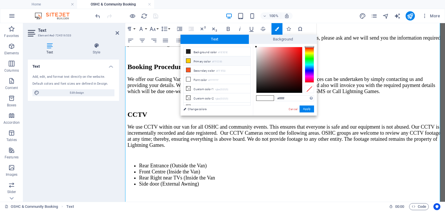
click at [194, 59] on li "Primary color #FFCC00" at bounding box center [217, 60] width 67 height 9
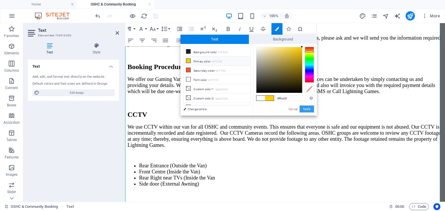
click at [306, 107] on button "Apply" at bounding box center [306, 109] width 14 height 7
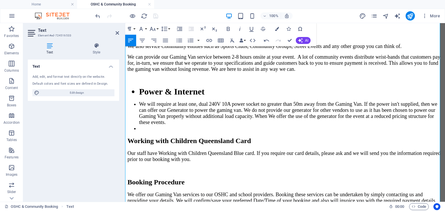
scroll to position [223, 0]
drag, startPoint x: 189, startPoint y: 129, endPoint x: 247, endPoint y: 151, distance: 61.8
click at [277, 28] on icon "button" at bounding box center [277, 29] width 4 height 4
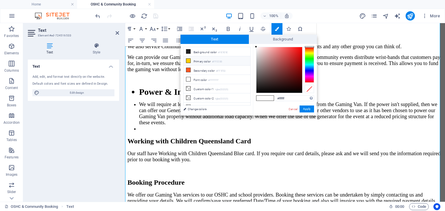
click at [190, 60] on icon at bounding box center [188, 61] width 4 height 4
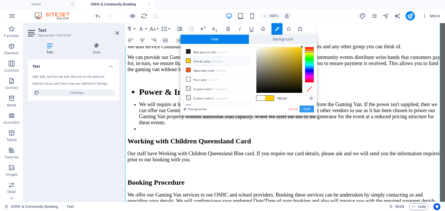
click at [305, 109] on button "Apply" at bounding box center [306, 109] width 14 height 7
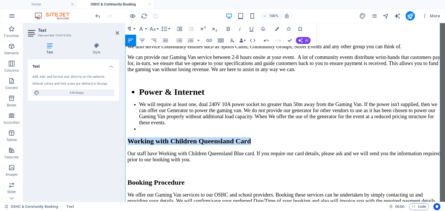
drag, startPoint x: 244, startPoint y: 93, endPoint x: 127, endPoint y: 94, distance: 117.8
click at [127, 138] on h3 "Working with Children Queensland Card" at bounding box center [284, 142] width 315 height 8
click at [276, 29] on icon "button" at bounding box center [277, 29] width 4 height 4
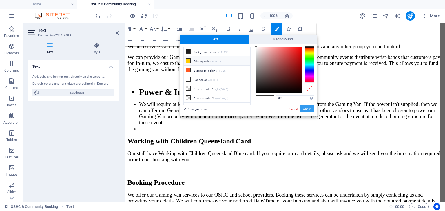
click at [307, 109] on button "Apply" at bounding box center [306, 109] width 14 height 7
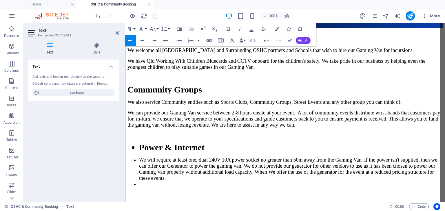
scroll to position [166, 0]
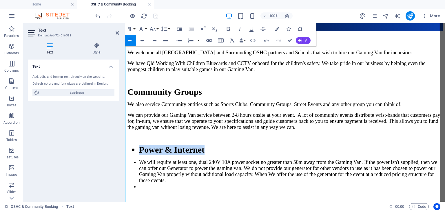
drag, startPoint x: 209, startPoint y: 96, endPoint x: 131, endPoint y: 97, distance: 77.6
click at [139, 145] on li "Power & Internet" at bounding box center [290, 150] width 303 height 10
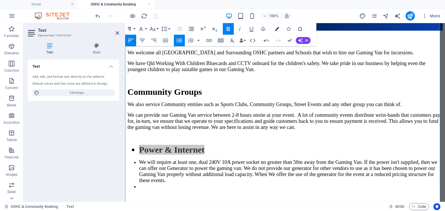
click at [277, 29] on icon "button" at bounding box center [277, 29] width 4 height 4
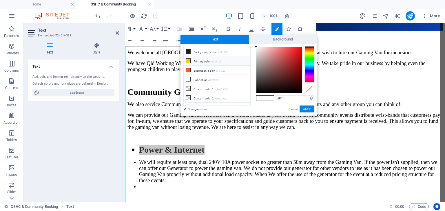
click at [192, 61] on li "Primary color #FFCC00" at bounding box center [217, 60] width 67 height 9
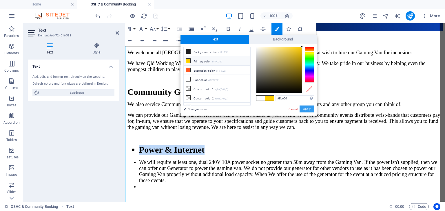
click at [305, 108] on button "Apply" at bounding box center [306, 109] width 14 height 7
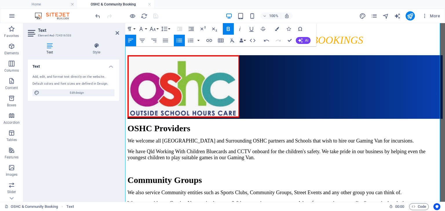
scroll to position [50, 0]
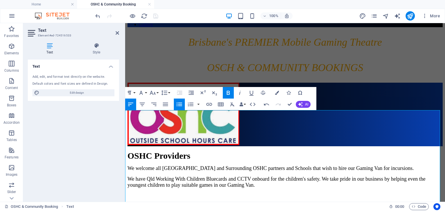
drag, startPoint x: 210, startPoint y: 161, endPoint x: 129, endPoint y: 160, distance: 81.1
click at [127, 203] on p "Community Groups" at bounding box center [284, 208] width 315 height 10
click at [278, 92] on icon "button" at bounding box center [277, 93] width 4 height 4
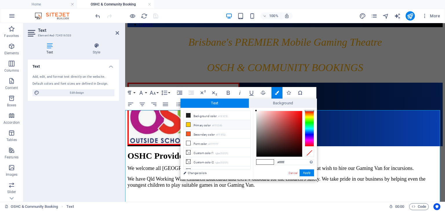
click at [190, 124] on li "Primary color #FFCC00" at bounding box center [217, 124] width 67 height 9
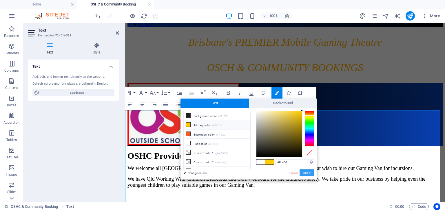
drag, startPoint x: 180, startPoint y: 151, endPoint x: 307, endPoint y: 174, distance: 128.4
click at [307, 174] on button "Apply" at bounding box center [306, 173] width 14 height 7
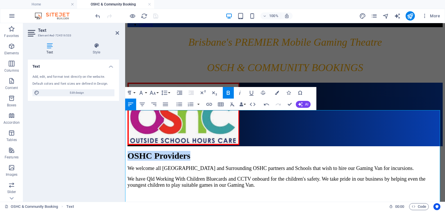
drag, startPoint x: 198, startPoint y: 117, endPoint x: 120, endPoint y: 111, distance: 77.6
click at [276, 92] on icon "button" at bounding box center [277, 93] width 4 height 4
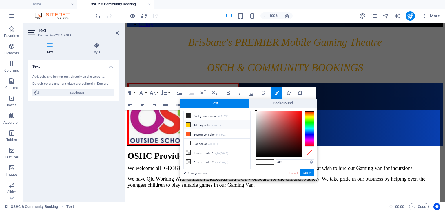
click at [190, 126] on li "Primary color #FFCC00" at bounding box center [217, 124] width 67 height 9
type input "#ffcc00"
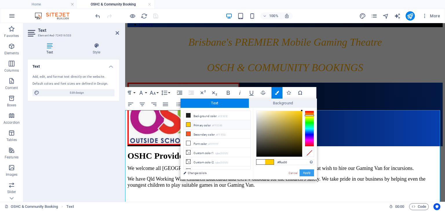
drag, startPoint x: 307, startPoint y: 171, endPoint x: 173, endPoint y: 142, distance: 136.2
click at [307, 171] on button "Apply" at bounding box center [306, 173] width 14 height 7
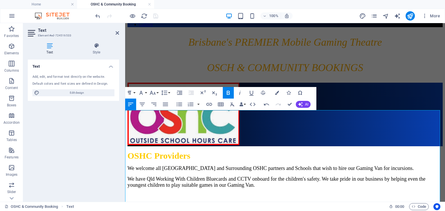
click at [288, 203] on p "Community Groups" at bounding box center [284, 208] width 315 height 10
click at [386, 16] on icon "navigator" at bounding box center [385, 16] width 7 height 7
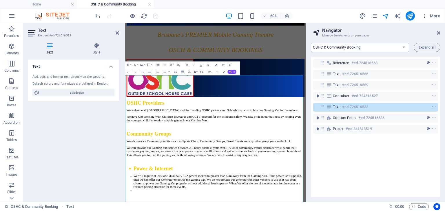
click at [340, 44] on select "Home About Us Service Area Bookings Policies FAQ OSHC & Community Booking Conta…" at bounding box center [360, 47] width 98 height 9
select select "14075877-en"
click at [311, 43] on select "Home About Us Service Area Bookings Policies FAQ OSHC & Community Booking Conta…" at bounding box center [360, 47] width 98 height 9
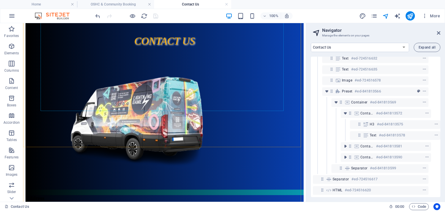
scroll to position [116, 0]
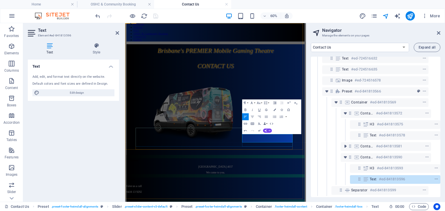
drag, startPoint x: 320, startPoint y: 211, endPoint x: 396, endPoint y: 213, distance: 76.2
click at [273, 109] on icon "button" at bounding box center [274, 110] width 2 height 2
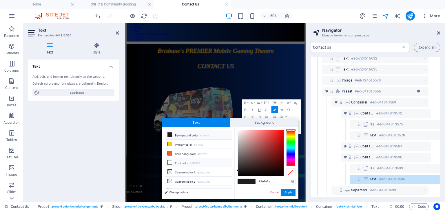
click at [174, 163] on li "Font color #FFFFFF" at bounding box center [198, 162] width 67 height 9
type input "#ffffff"
click at [288, 190] on button "Apply" at bounding box center [288, 192] width 14 height 7
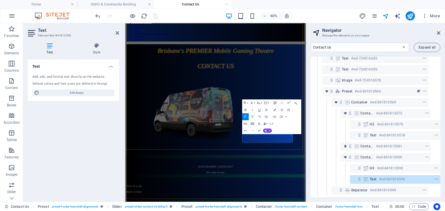
click at [408, 211] on div "Brisbane's PREMIER Mobile Gaming Theatre CONTACT US Address Eatons Hill 4037 We…" at bounding box center [275, 207] width 296 height 299
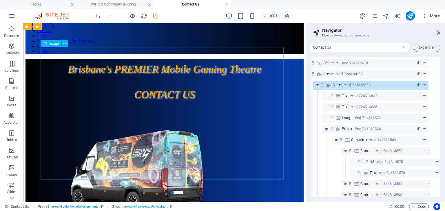
scroll to position [0, 0]
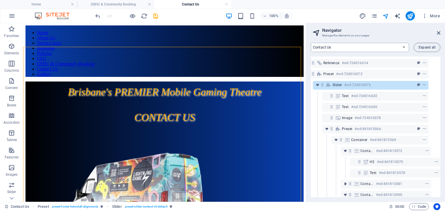
click at [355, 46] on select "Home About Us Service Area Bookings Policies FAQ OSHC & Community Booking Conta…" at bounding box center [360, 47] width 98 height 9
click at [311, 43] on select "Home About Us Service Area Bookings Policies FAQ OSHC & Community Booking Conta…" at bounding box center [360, 47] width 98 height 9
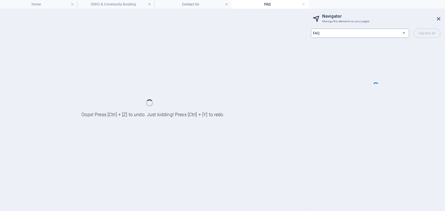
click at [342, 32] on select "Home About Us Service Area Bookings Policies FAQ OSHC & Community Booking Conta…" at bounding box center [360, 33] width 98 height 9
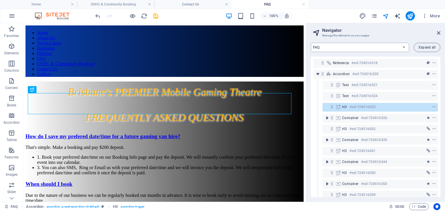
click at [342, 48] on select "Home About Us Service Area Bookings Policies FAQ OSHC & Community Booking Conta…" at bounding box center [360, 47] width 98 height 9
select select "14075868-en"
click at [311, 43] on select "Home About Us Service Area Bookings Policies FAQ OSHC & Community Booking Conta…" at bounding box center [360, 47] width 98 height 9
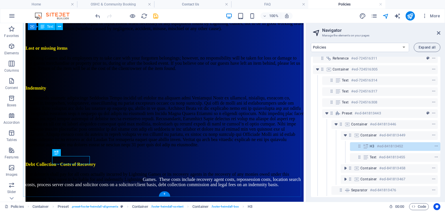
scroll to position [10, 1]
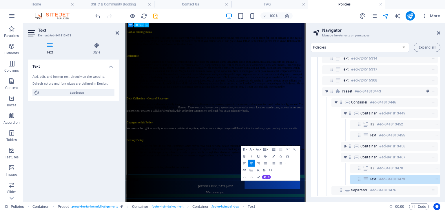
scroll to position [1323, 0]
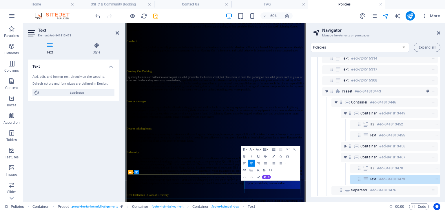
drag, startPoint x: 334, startPoint y: 289, endPoint x: 406, endPoint y: 289, distance: 72.4
click at [274, 156] on icon "button" at bounding box center [273, 156] width 2 height 2
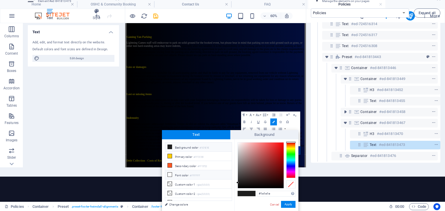
click at [173, 174] on li "Font color #FFFFFF" at bounding box center [198, 175] width 67 height 9
type input "#ffffff"
click at [288, 204] on button "Apply" at bounding box center [288, 204] width 14 height 7
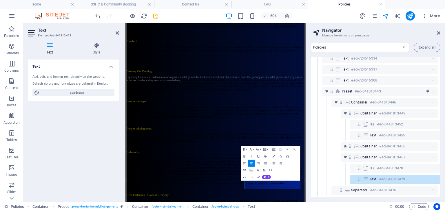
scroll to position [0, 0]
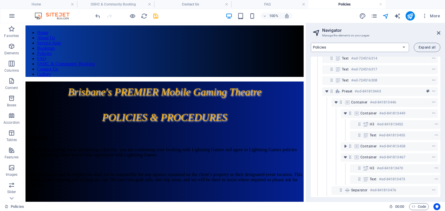
click at [341, 48] on select "Home About Us Service Area Bookings Policies FAQ OSHC & Community Booking Conta…" at bounding box center [360, 47] width 98 height 9
select select "14075865-en"
click at [311, 43] on select "Home About Us Service Area Bookings Policies FAQ OSHC & Community Booking Conta…" at bounding box center [360, 47] width 98 height 9
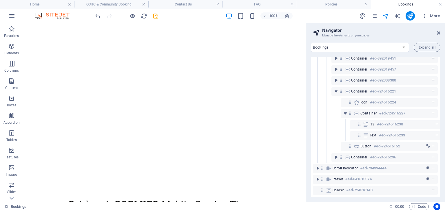
scroll to position [359, 0]
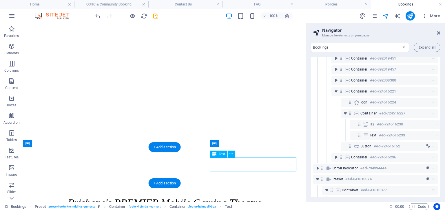
scroll to position [96, 1]
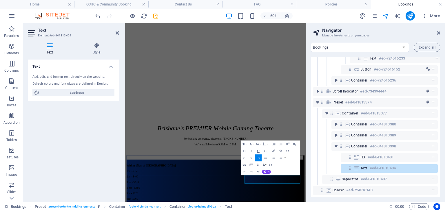
scroll to position [232, 0]
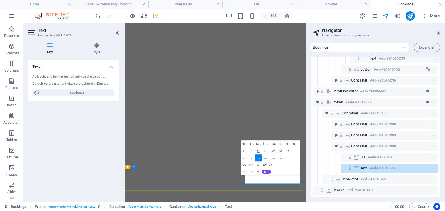
drag, startPoint x: 345, startPoint y: 279, endPoint x: 415, endPoint y: 279, distance: 69.8
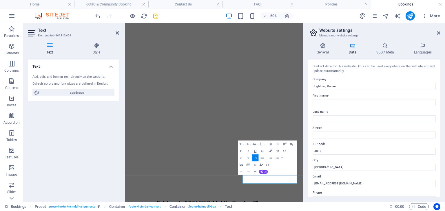
click at [271, 151] on icon "button" at bounding box center [270, 151] width 2 height 2
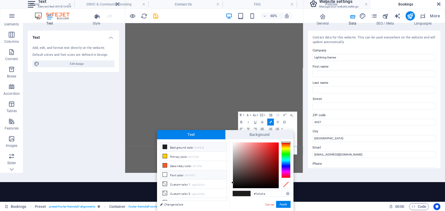
click at [165, 173] on icon at bounding box center [165, 175] width 4 height 4
type input "#ffffff"
click at [285, 204] on button "Apply" at bounding box center [283, 204] width 14 height 7
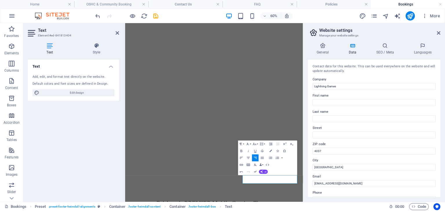
scroll to position [0, 0]
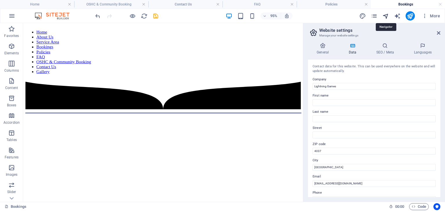
click at [385, 14] on icon "navigator" at bounding box center [385, 16] width 7 height 7
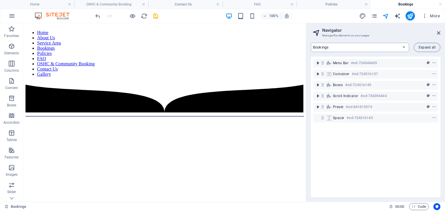
click at [336, 48] on select "Home About Us Service Area Bookings Policies FAQ OSHC & Community Booking Conta…" at bounding box center [360, 47] width 98 height 9
select select "14075862-en"
click at [311, 43] on select "Home About Us Service Area Bookings Policies FAQ OSHC & Community Booking Conta…" at bounding box center [360, 47] width 98 height 9
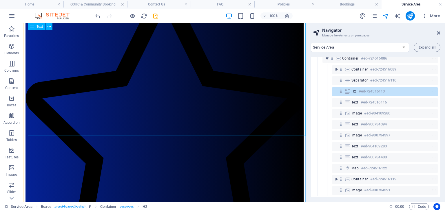
scroll to position [607, 0]
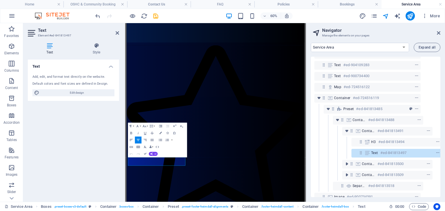
scroll to position [164, 20]
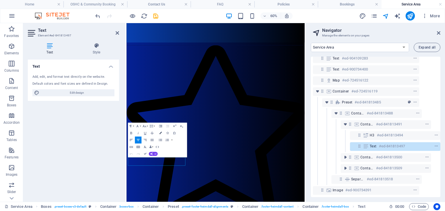
click at [160, 133] on icon "button" at bounding box center [160, 133] width 2 height 2
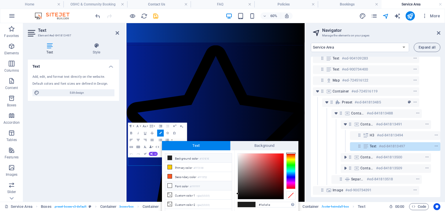
click at [169, 184] on icon at bounding box center [170, 186] width 4 height 4
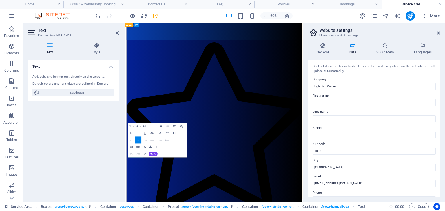
scroll to position [489, 0]
click at [160, 133] on icon "button" at bounding box center [160, 133] width 2 height 2
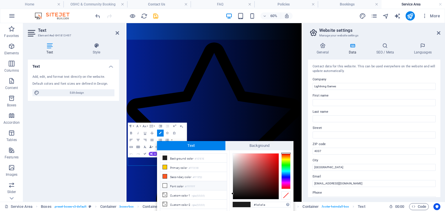
click at [164, 185] on icon at bounding box center [165, 186] width 4 height 4
type input "#ffffff"
click at [163, 184] on icon at bounding box center [165, 186] width 4 height 4
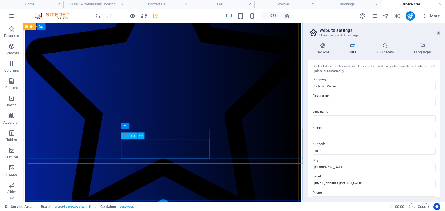
scroll to position [598, 0]
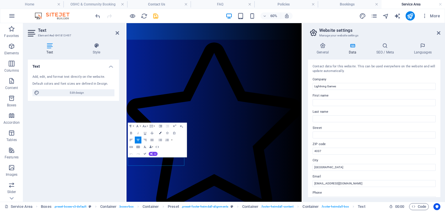
click at [160, 134] on icon "button" at bounding box center [160, 133] width 2 height 2
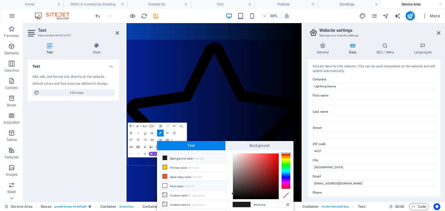
click at [164, 185] on icon at bounding box center [165, 186] width 4 height 4
type input "#ffffff"
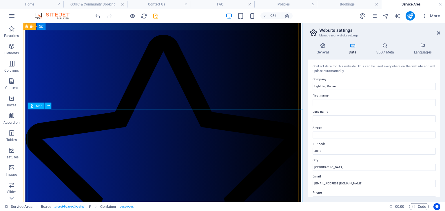
scroll to position [598, 0]
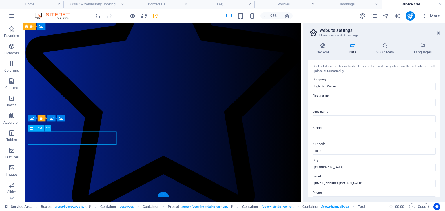
drag, startPoint x: 94, startPoint y: 140, endPoint x: 65, endPoint y: 142, distance: 29.3
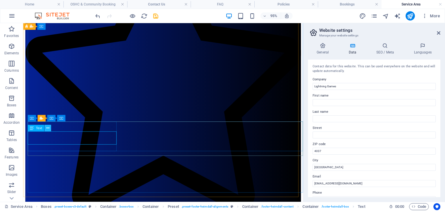
click at [46, 129] on icon at bounding box center [47, 128] width 3 height 6
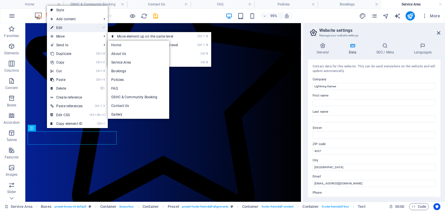
click at [59, 25] on link "⏎ Edit" at bounding box center [66, 27] width 39 height 9
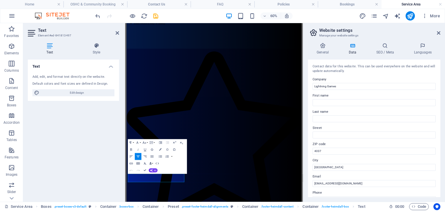
scroll to position [460, 0]
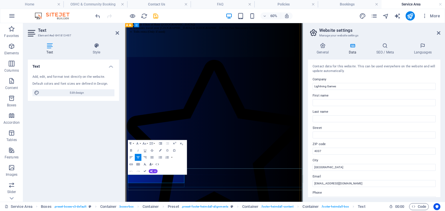
drag, startPoint x: 136, startPoint y: 279, endPoint x: 207, endPoint y: 281, distance: 70.4
click at [160, 151] on icon "button" at bounding box center [160, 150] width 2 height 2
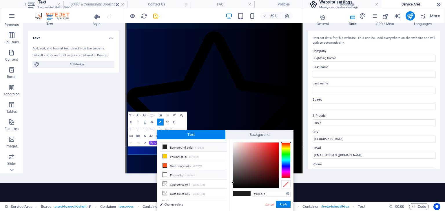
click at [170, 173] on li "Font color #FFFFFF" at bounding box center [193, 175] width 67 height 9
click at [283, 203] on button "Apply" at bounding box center [283, 204] width 14 height 7
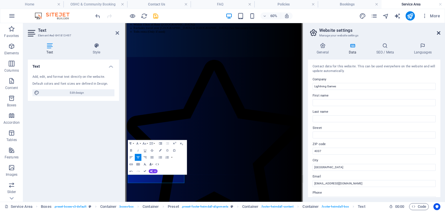
drag, startPoint x: 439, startPoint y: 32, endPoint x: 313, endPoint y: 10, distance: 128.8
click at [439, 32] on icon at bounding box center [438, 33] width 3 height 5
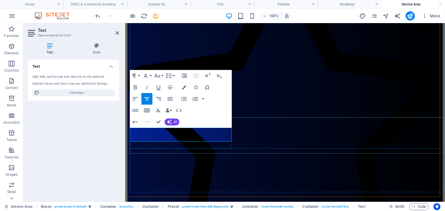
drag, startPoint x: 201, startPoint y: 139, endPoint x: 148, endPoint y: 138, distance: 52.7
click at [184, 87] on icon "button" at bounding box center [184, 87] width 4 height 4
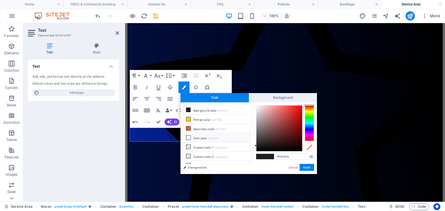
click at [188, 136] on icon at bounding box center [188, 138] width 4 height 4
type input "#ffffff"
drag, startPoint x: 175, startPoint y: 142, endPoint x: 308, endPoint y: 169, distance: 135.9
click at [308, 169] on button "Apply" at bounding box center [306, 167] width 14 height 7
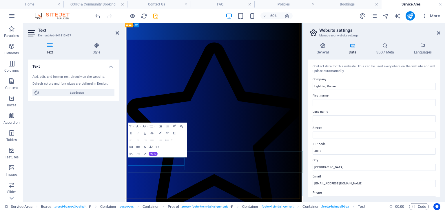
drag, startPoint x: 196, startPoint y: 258, endPoint x: 157, endPoint y: 257, distance: 38.8
drag, startPoint x: 159, startPoint y: 249, endPoint x: 181, endPoint y: 249, distance: 22.0
click at [160, 134] on icon "button" at bounding box center [160, 133] width 2 height 2
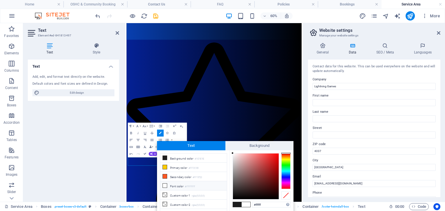
click at [165, 184] on icon at bounding box center [165, 186] width 4 height 4
click at [175, 184] on li "Font color #FFFFFF" at bounding box center [193, 186] width 67 height 9
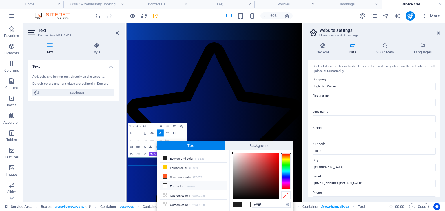
click at [175, 185] on li "Font color #FFFFFF" at bounding box center [193, 186] width 67 height 9
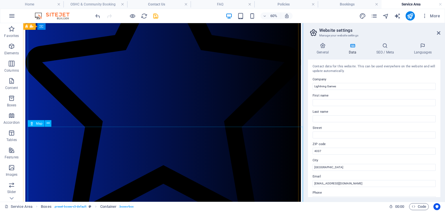
scroll to position [598, 0]
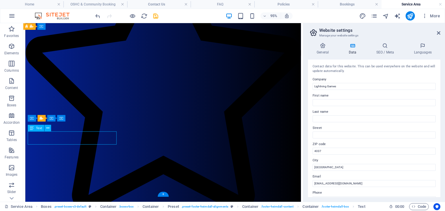
drag, startPoint x: 96, startPoint y: 140, endPoint x: 86, endPoint y: 141, distance: 10.1
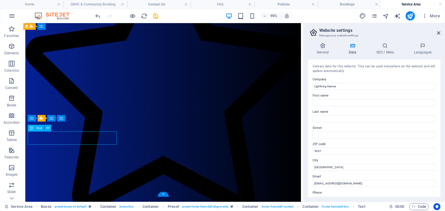
scroll to position [489, 0]
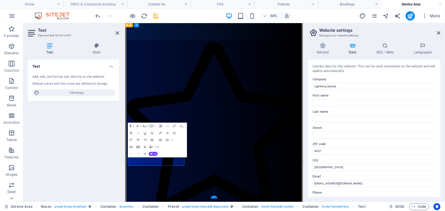
click at [83, 135] on div "Text Add, edit, and format text directly on the website. Default colors and fon…" at bounding box center [73, 129] width 91 height 138
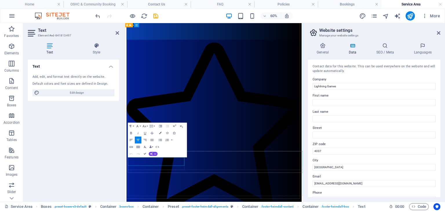
drag, startPoint x: 180, startPoint y: 249, endPoint x: 128, endPoint y: 252, distance: 52.2
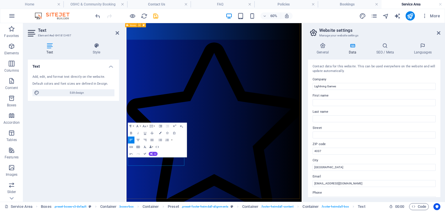
click at [160, 133] on icon "button" at bounding box center [160, 133] width 2 height 2
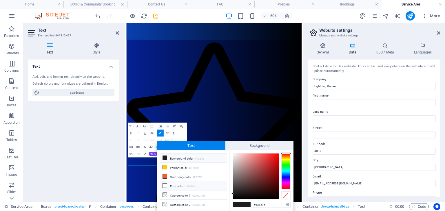
click at [164, 186] on icon at bounding box center [165, 186] width 4 height 4
type input "#ffffff"
click at [164, 185] on icon at bounding box center [165, 186] width 4 height 4
click at [165, 184] on icon at bounding box center [165, 186] width 4 height 4
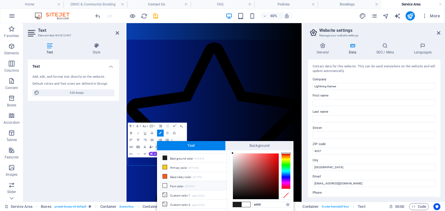
click at [165, 184] on icon at bounding box center [165, 186] width 4 height 4
drag, startPoint x: 438, startPoint y: 33, endPoint x: 309, endPoint y: 12, distance: 130.9
click at [438, 33] on icon at bounding box center [438, 33] width 3 height 5
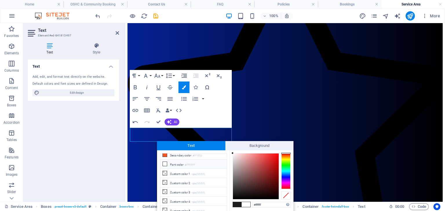
click at [100, 167] on div "Text Add, edit, and format text directly on the website. Default colors and fon…" at bounding box center [73, 129] width 91 height 138
click at [164, 162] on icon at bounding box center [165, 164] width 4 height 4
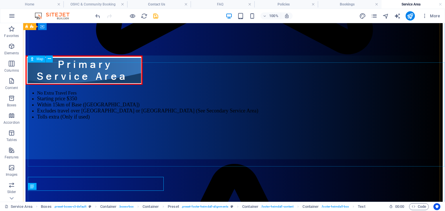
scroll to position [579, 0]
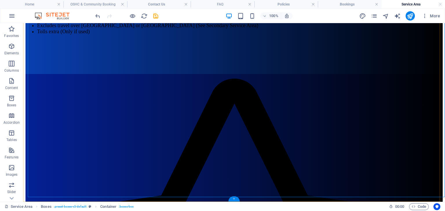
click at [235, 199] on div "+" at bounding box center [233, 199] width 11 height 5
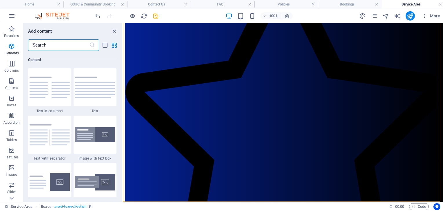
scroll to position [1013, 0]
click at [91, 135] on img at bounding box center [95, 134] width 40 height 15
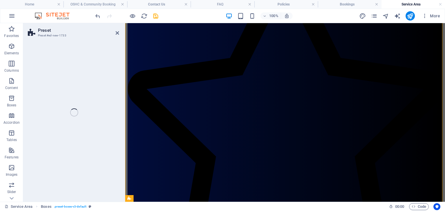
select select "rem"
select select "px"
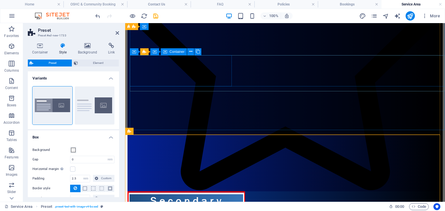
scroll to position [633, 0]
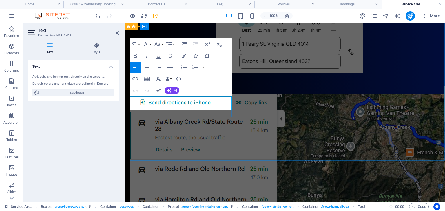
drag, startPoint x: 130, startPoint y: 99, endPoint x: 217, endPoint y: 103, distance: 86.7
click at [184, 54] on icon "button" at bounding box center [184, 56] width 4 height 4
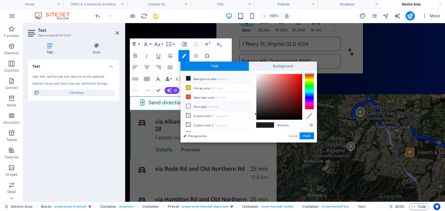
click at [188, 104] on icon at bounding box center [188, 106] width 4 height 4
type input "#ffffff"
click at [306, 134] on button "Apply" at bounding box center [306, 136] width 14 height 7
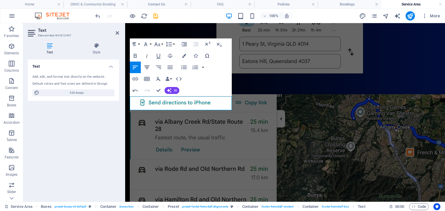
click at [146, 66] on icon "button" at bounding box center [146, 67] width 5 height 3
click at [188, 142] on div "Work out your Service Area Lets Go! Step 1 - Select the directions icon in the …" at bounding box center [290, 196] width 320 height 593
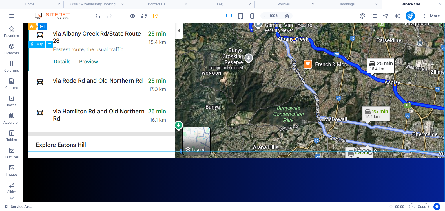
scroll to position [665, 0]
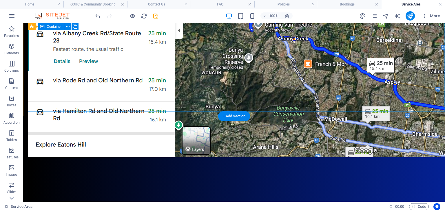
click at [159, 104] on div "Work out your Service Area Lets Go! Step 1 - Select the directions icon in the …" at bounding box center [238, 107] width 421 height 593
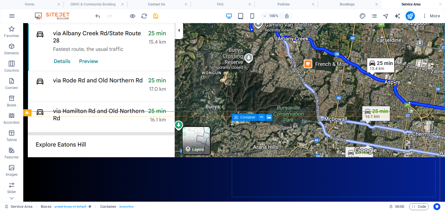
click at [261, 118] on icon at bounding box center [261, 117] width 3 height 6
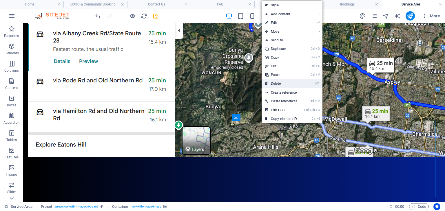
click at [278, 83] on link "⌦ Delete" at bounding box center [280, 83] width 39 height 9
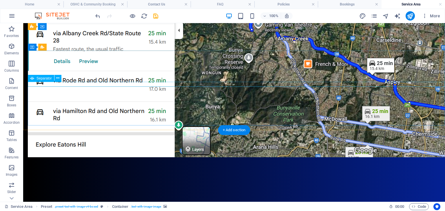
scroll to position [651, 0]
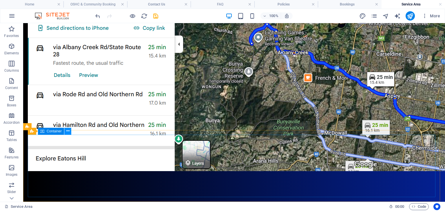
click at [69, 131] on button at bounding box center [67, 131] width 7 height 7
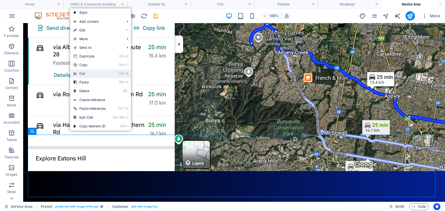
click at [98, 75] on link "Ctrl X Cut" at bounding box center [89, 73] width 39 height 9
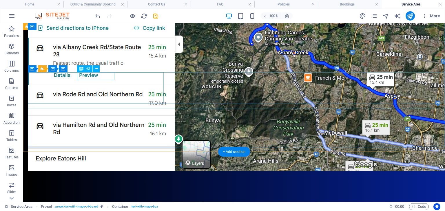
scroll to position [629, 0]
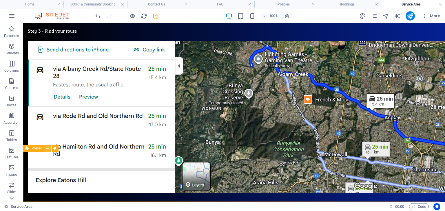
click at [47, 148] on icon at bounding box center [47, 149] width 3 height 6
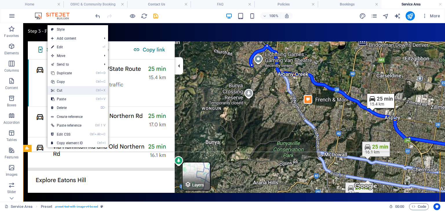
click at [66, 91] on link "Ctrl X Cut" at bounding box center [66, 90] width 39 height 9
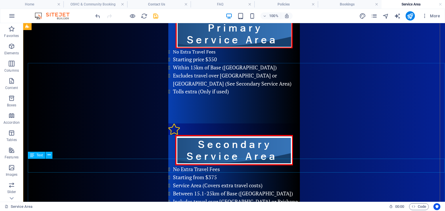
scroll to position [0, 0]
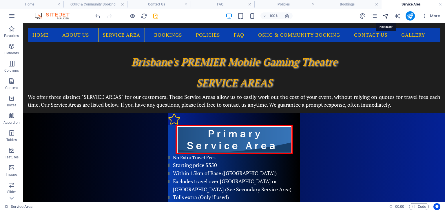
click at [386, 15] on icon "navigator" at bounding box center [385, 16] width 7 height 7
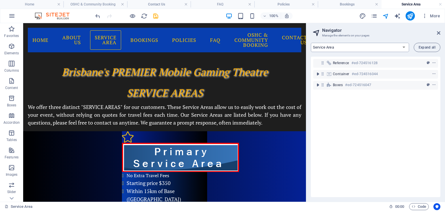
click at [340, 46] on select "Home About Us Service Area Bookings Policies FAQ OSHC & Community Booking Conta…" at bounding box center [360, 47] width 98 height 9
select select "14075859-en"
click at [311, 43] on select "Home About Us Service Area Bookings Policies FAQ OSHC & Community Booking Conta…" at bounding box center [360, 47] width 98 height 9
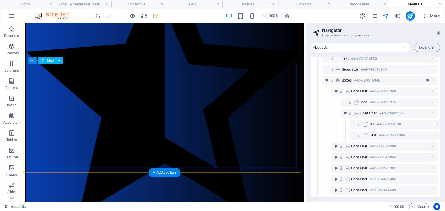
scroll to position [1012, 0]
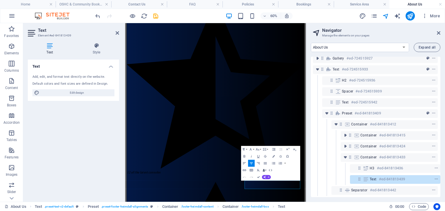
scroll to position [208, 1]
drag, startPoint x: 405, startPoint y: 290, endPoint x: 333, endPoint y: 291, distance: 71.8
click at [274, 156] on icon "button" at bounding box center [273, 156] width 2 height 2
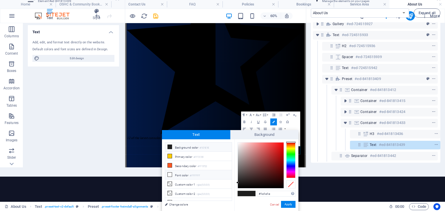
click at [172, 174] on li "Font color #FFFFFF" at bounding box center [198, 175] width 67 height 9
type input "#ffffff"
click at [289, 204] on button "Apply" at bounding box center [288, 204] width 14 height 7
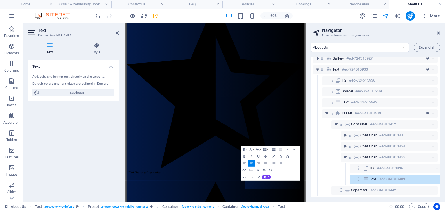
click at [327, 200] on div "Home About Us Service Area Bookings Policies FAQ OSHC & Community Booking Conta…" at bounding box center [375, 120] width 139 height 164
drag, startPoint x: 439, startPoint y: 32, endPoint x: 314, endPoint y: 9, distance: 127.3
click at [439, 32] on icon at bounding box center [438, 33] width 3 height 5
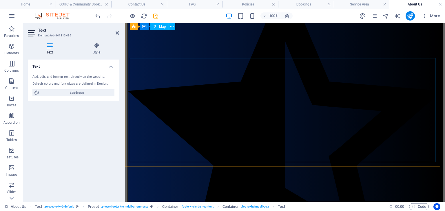
scroll to position [884, 0]
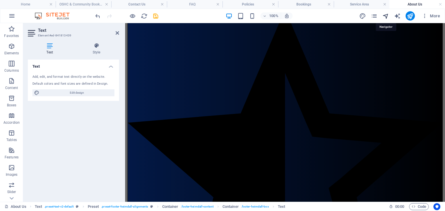
click at [387, 14] on icon "navigator" at bounding box center [385, 16] width 7 height 7
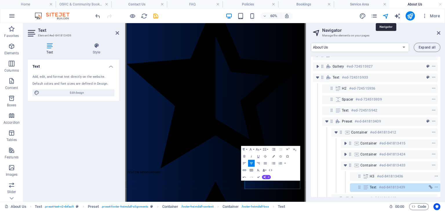
scroll to position [54, 1]
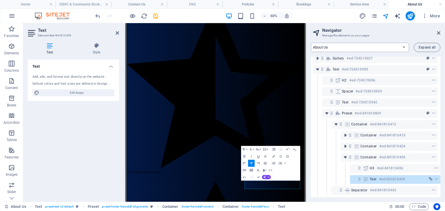
click at [330, 48] on select "Home About Us Service Area Bookings Policies FAQ OSHC & Community Booking Conta…" at bounding box center [360, 47] width 98 height 9
select select "14075856-en"
click at [311, 43] on select "Home About Us Service Area Bookings Policies FAQ OSHC & Community Booking Conta…" at bounding box center [360, 47] width 98 height 9
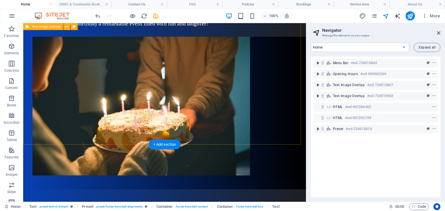
scroll to position [626, 0]
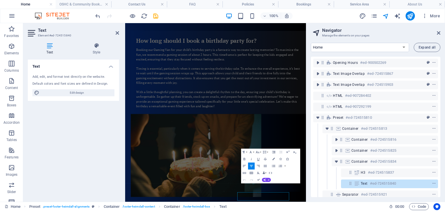
scroll to position [21, 0]
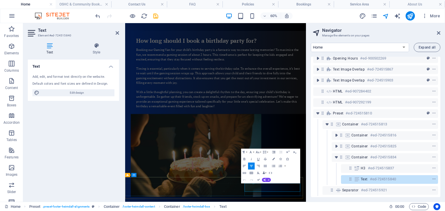
drag, startPoint x: 335, startPoint y: 294, endPoint x: 406, endPoint y: 296, distance: 71.0
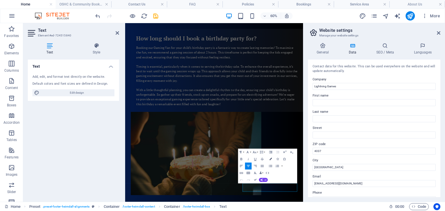
click at [271, 159] on icon "button" at bounding box center [270, 159] width 2 height 2
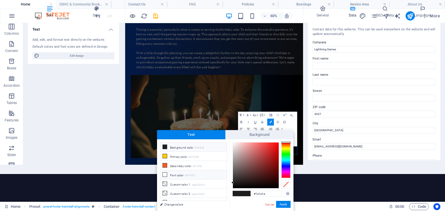
click at [166, 175] on icon at bounding box center [165, 175] width 4 height 4
type input "#ffffff"
click at [281, 203] on button "Apply" at bounding box center [283, 204] width 14 height 7
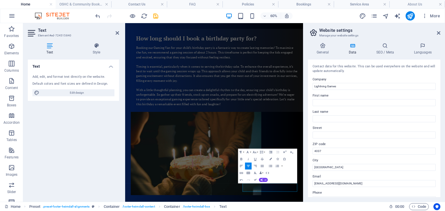
scroll to position [0, 0]
drag, startPoint x: 437, startPoint y: 32, endPoint x: 303, endPoint y: 9, distance: 136.5
click at [437, 32] on icon at bounding box center [438, 33] width 3 height 5
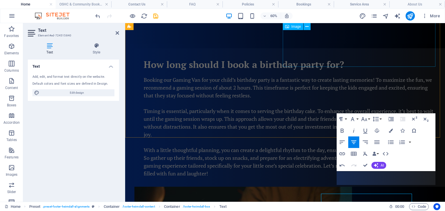
scroll to position [588, 0]
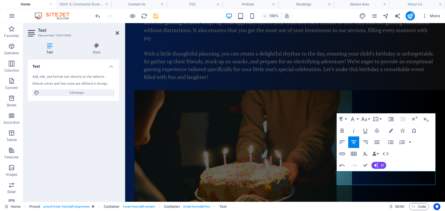
click at [117, 33] on icon at bounding box center [117, 33] width 3 height 5
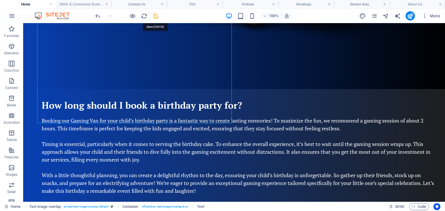
click at [155, 14] on icon "save" at bounding box center [155, 16] width 7 height 7
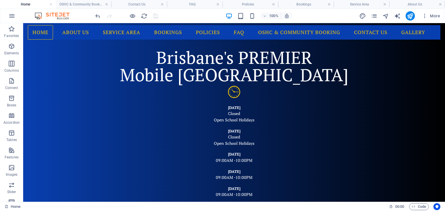
scroll to position [0, 0]
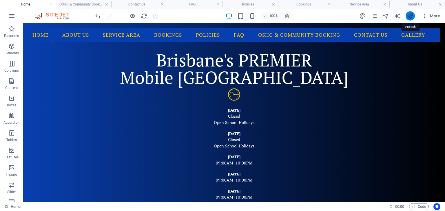
click at [410, 14] on icon "publish" at bounding box center [409, 16] width 7 height 7
